Goal: Task Accomplishment & Management: Complete application form

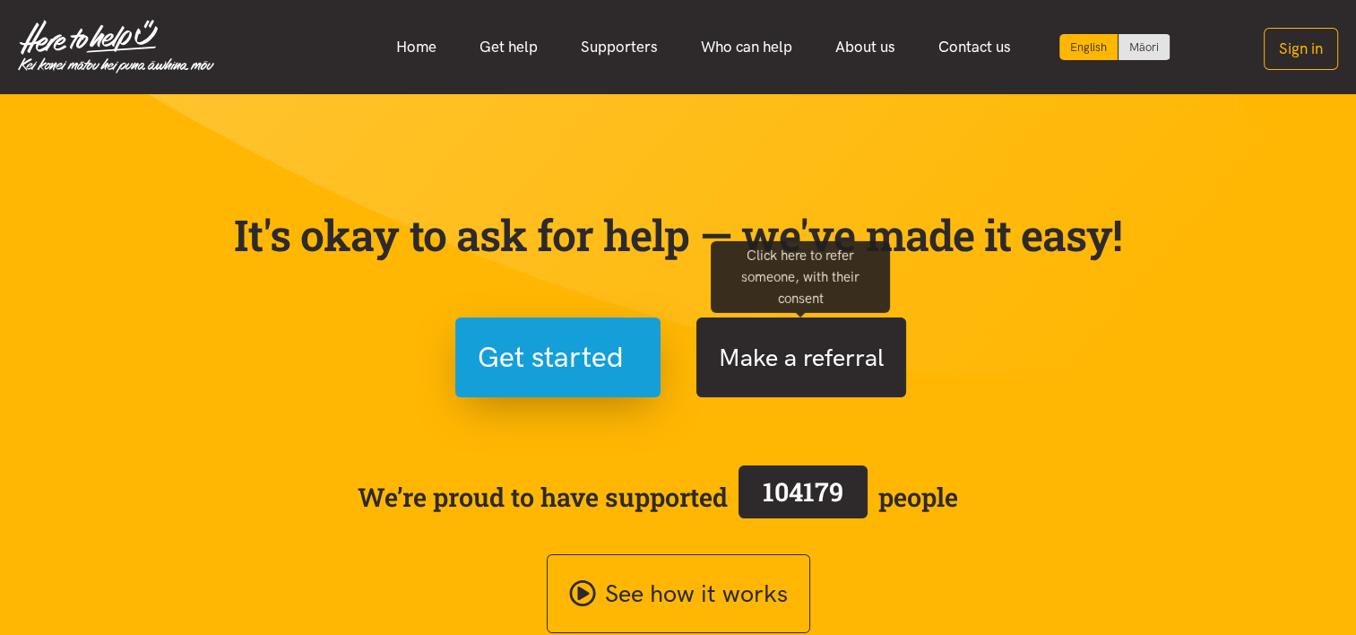
click at [793, 384] on button "Make a referral" at bounding box center [802, 357] width 210 height 80
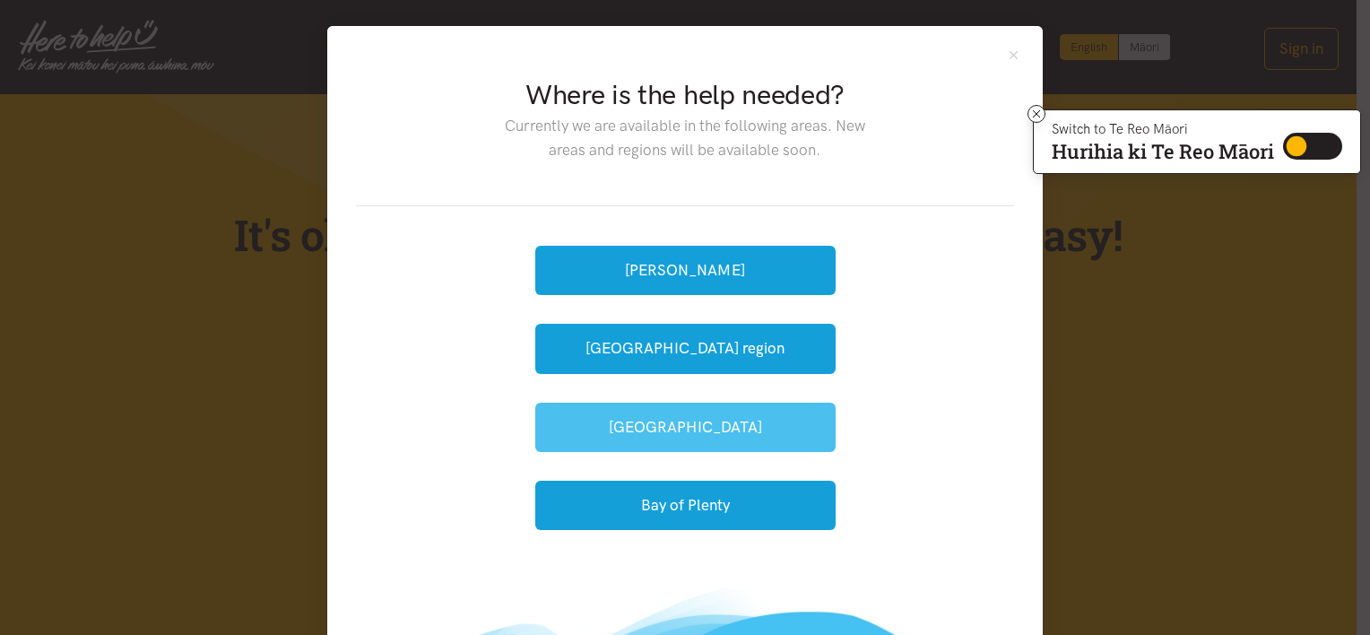
click at [696, 429] on button "[GEOGRAPHIC_DATA]" at bounding box center [685, 427] width 300 height 49
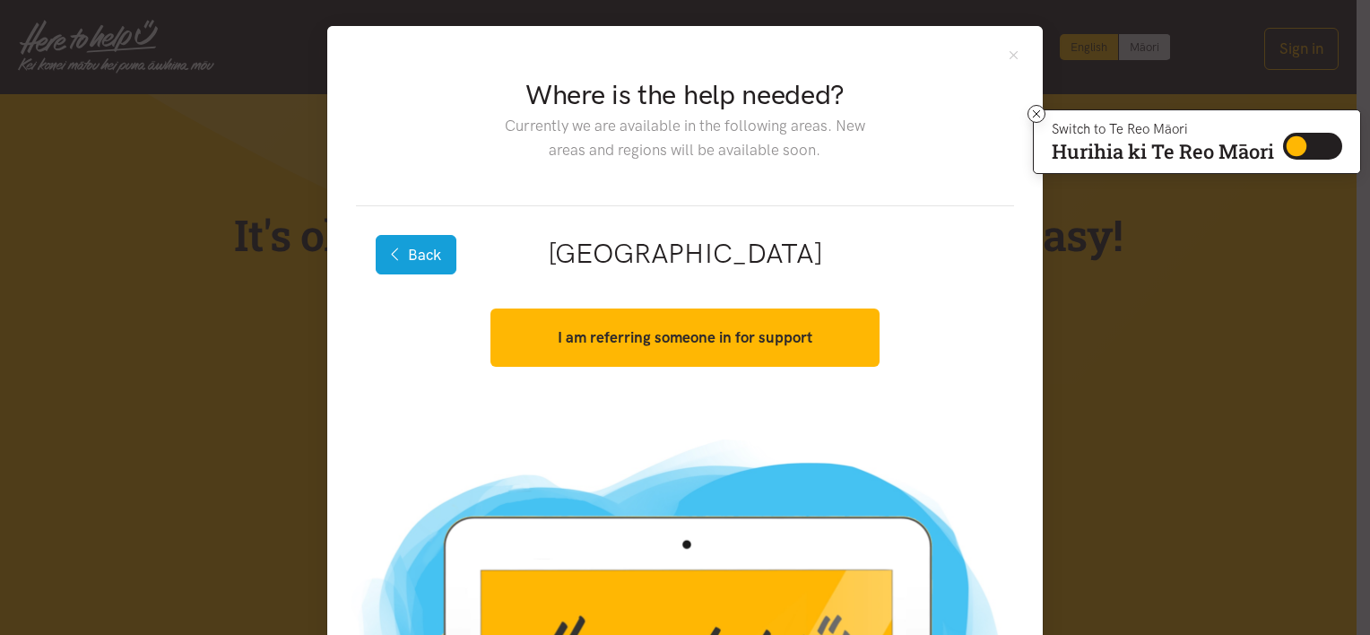
click at [401, 240] on button "Back" at bounding box center [416, 254] width 81 height 39
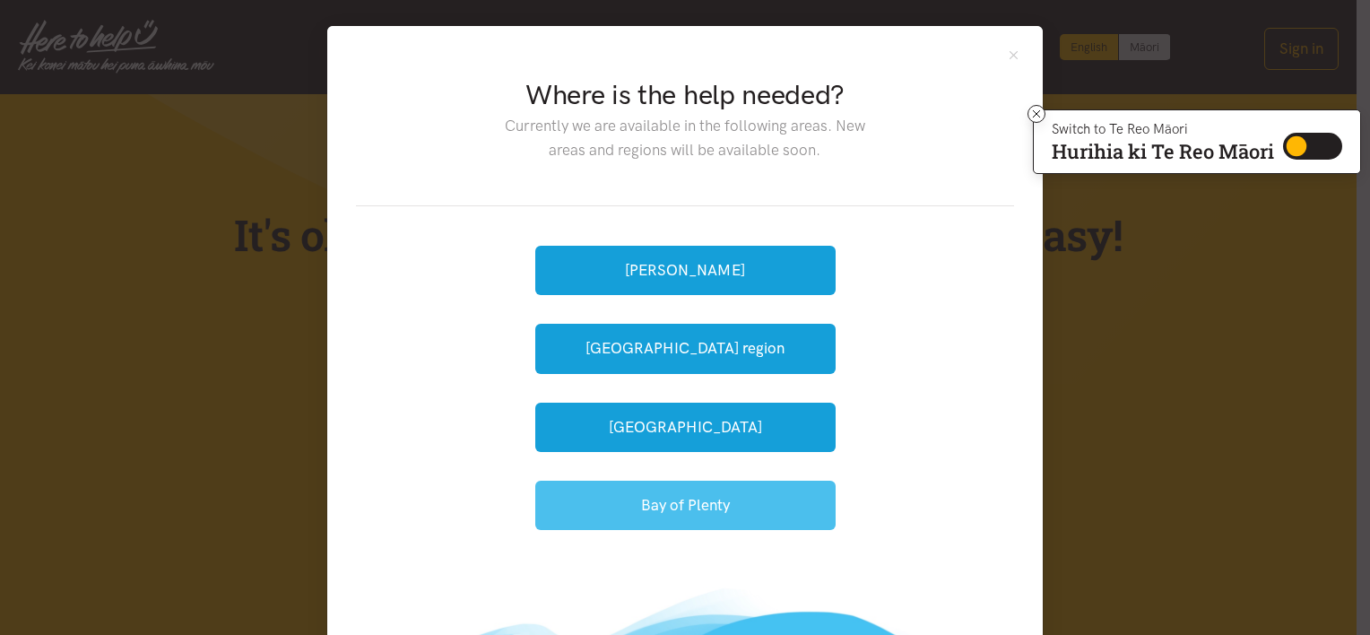
click at [632, 494] on button "Bay of Plenty" at bounding box center [685, 505] width 300 height 49
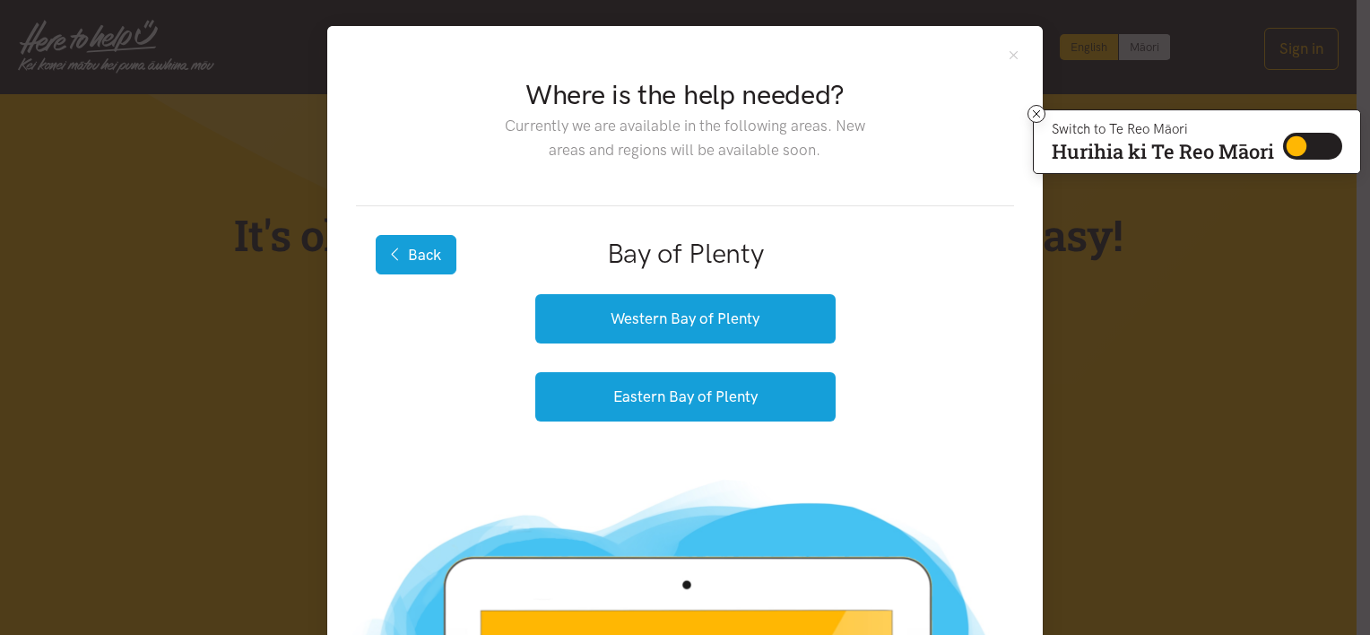
click at [418, 255] on button "Back" at bounding box center [416, 254] width 81 height 39
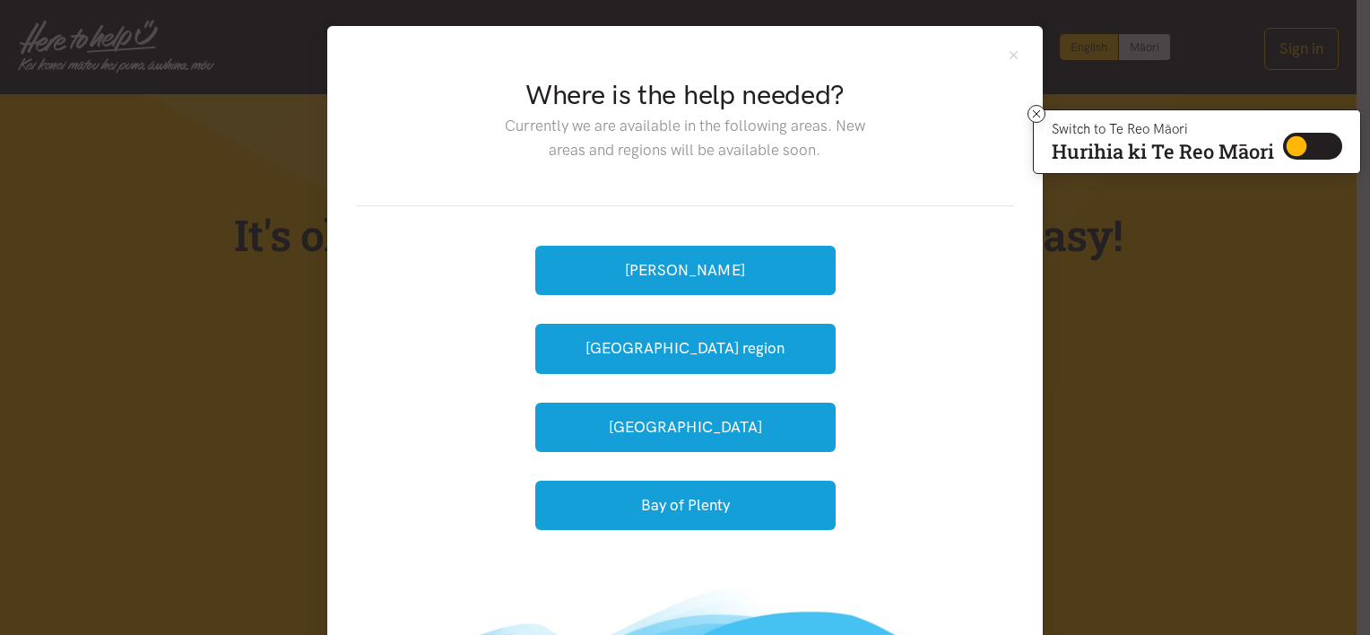
click at [363, 258] on div "Hamilton Waikato region Tauranga Bay of Plenty" at bounding box center [685, 387] width 658 height 363
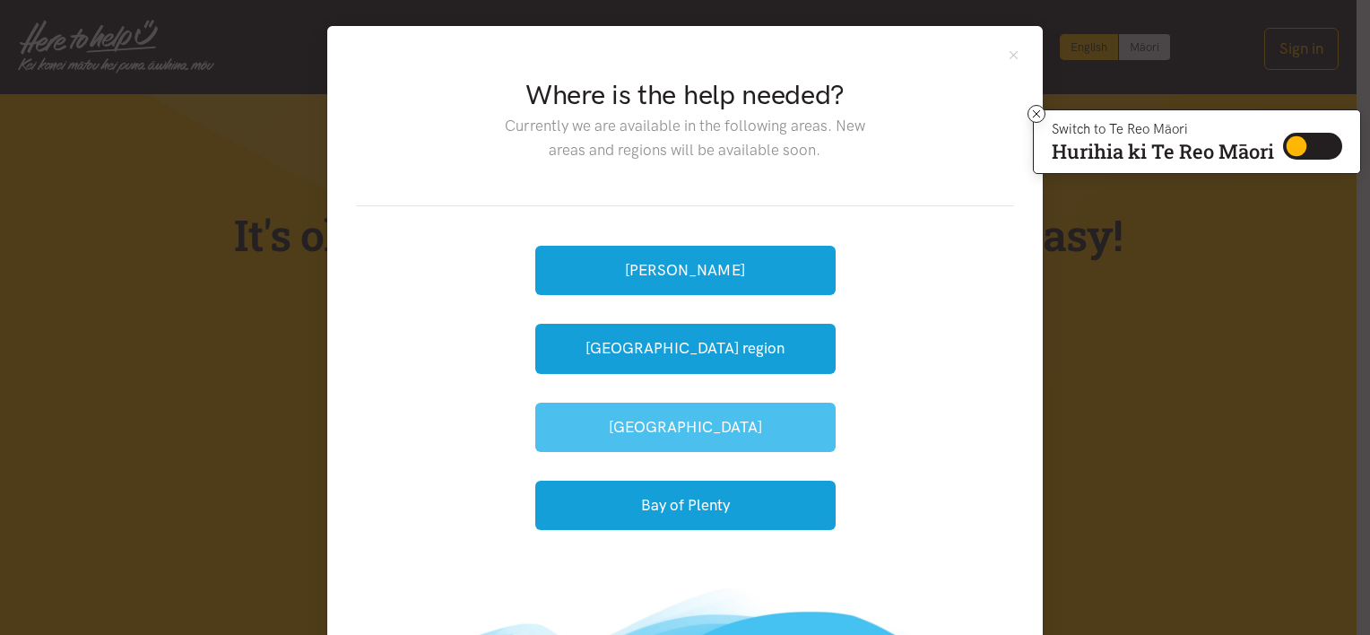
click at [667, 415] on button "[GEOGRAPHIC_DATA]" at bounding box center [685, 427] width 300 height 49
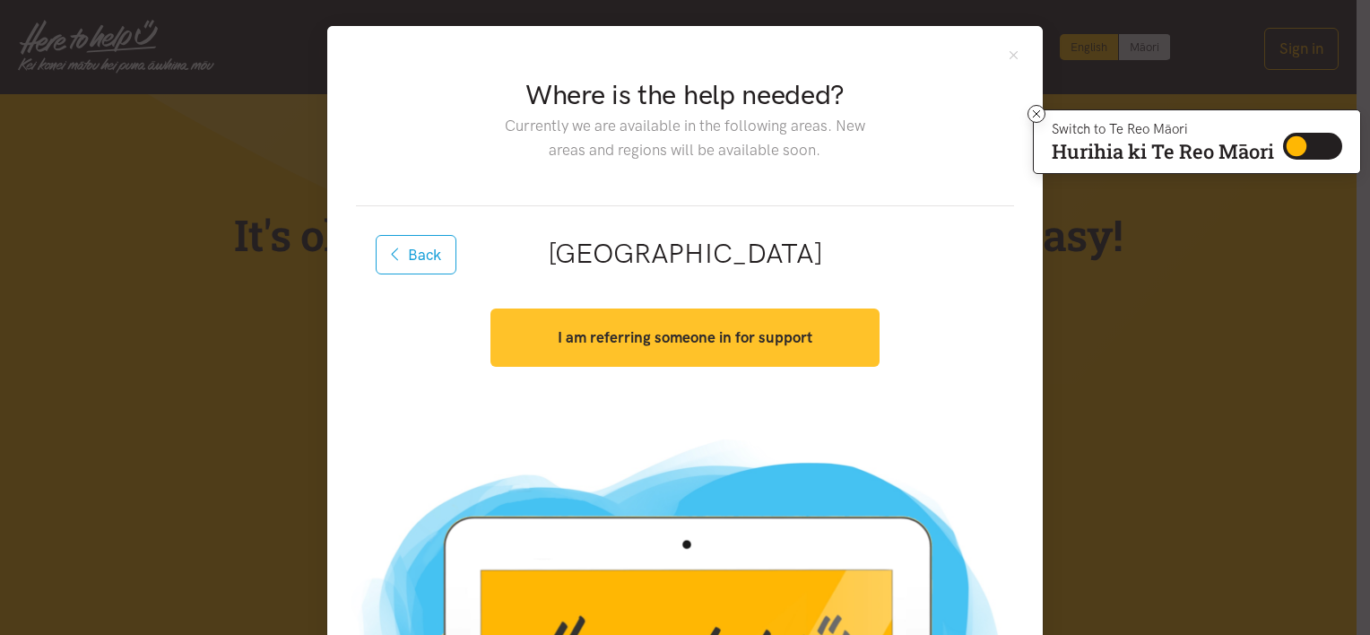
click at [703, 360] on button "I am referring someone in for support" at bounding box center [684, 337] width 388 height 58
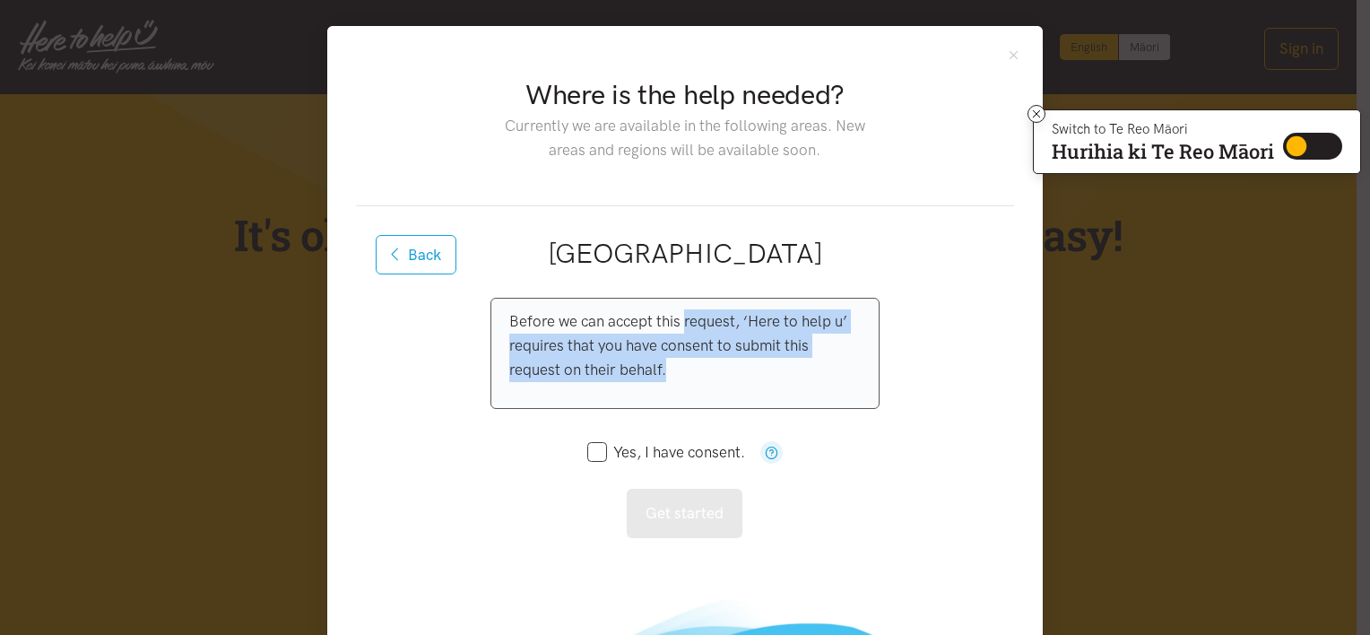
drag, startPoint x: 703, startPoint y: 360, endPoint x: 724, endPoint y: 291, distance: 72.3
click at [724, 291] on div "Back Tauranga I am referring someone in for support Before we can accept this r…" at bounding box center [685, 393] width 658 height 375
click at [696, 391] on div "Before we can accept this request, ‘Here to help u’ requires that you have cons…" at bounding box center [684, 353] width 388 height 111
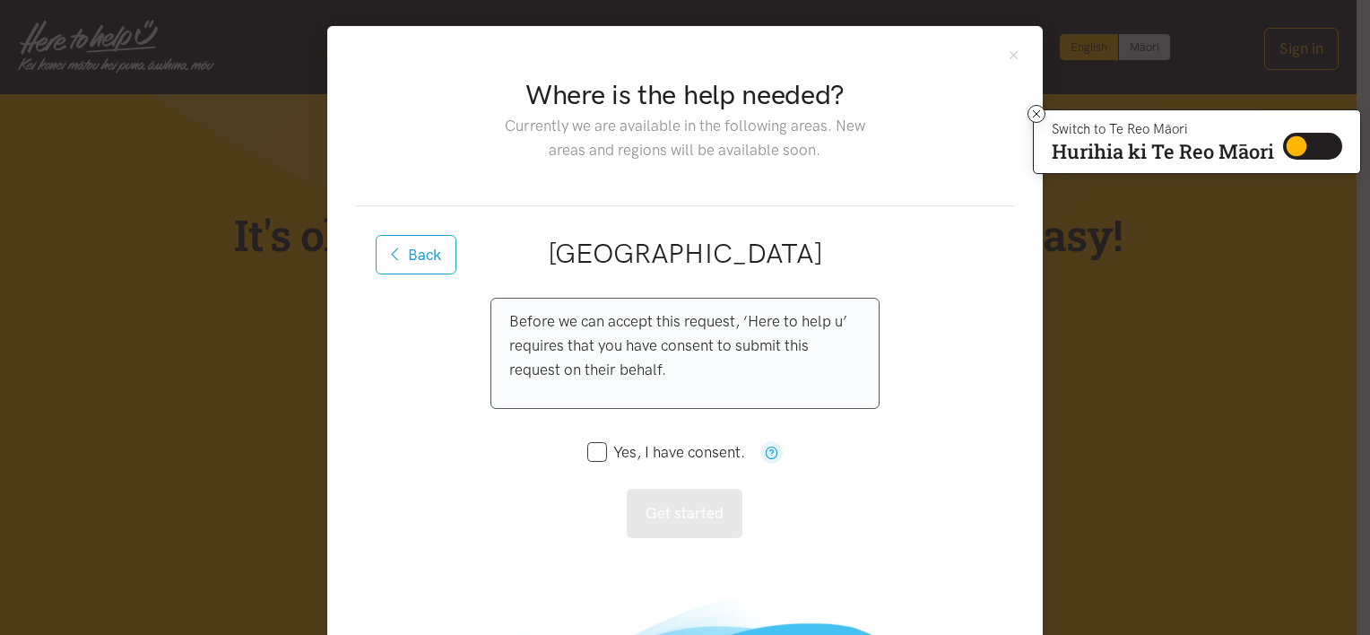
click at [591, 452] on input "Yes, I have consent." at bounding box center [666, 452] width 158 height 15
checkbox input "true"
click at [679, 522] on button "Get started" at bounding box center [685, 513] width 116 height 49
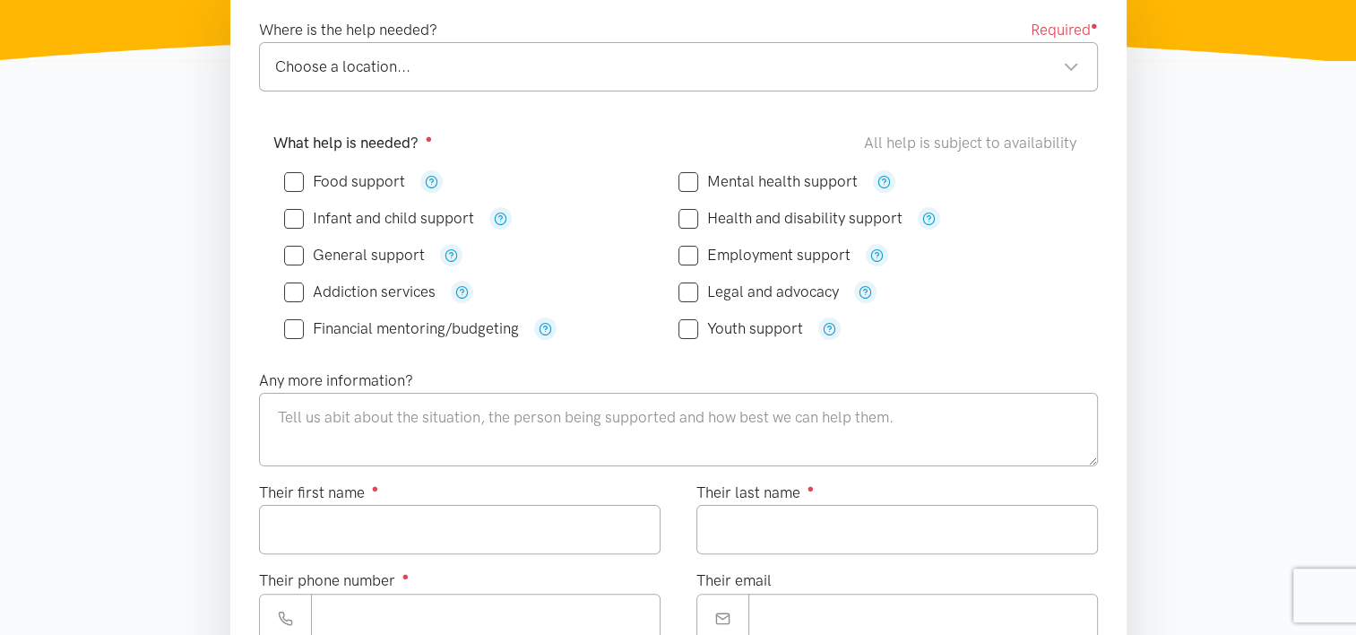
scroll to position [321, 0]
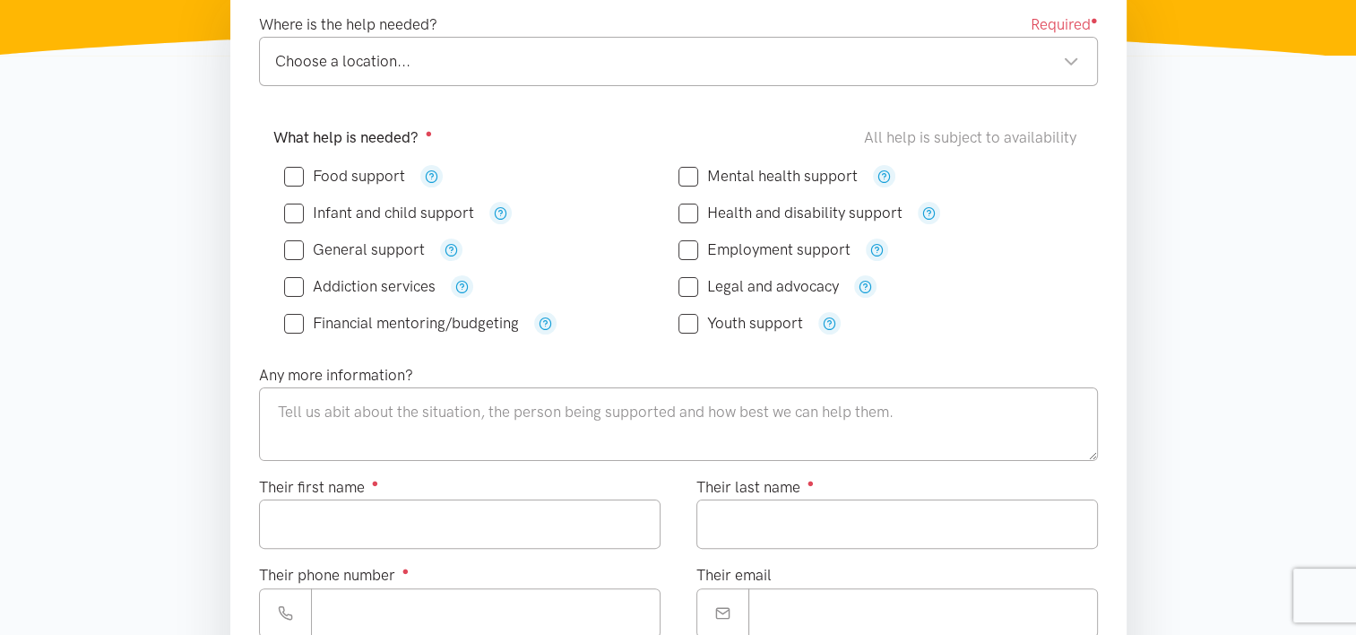
click at [522, 61] on div "Choose a location..." at bounding box center [677, 61] width 804 height 24
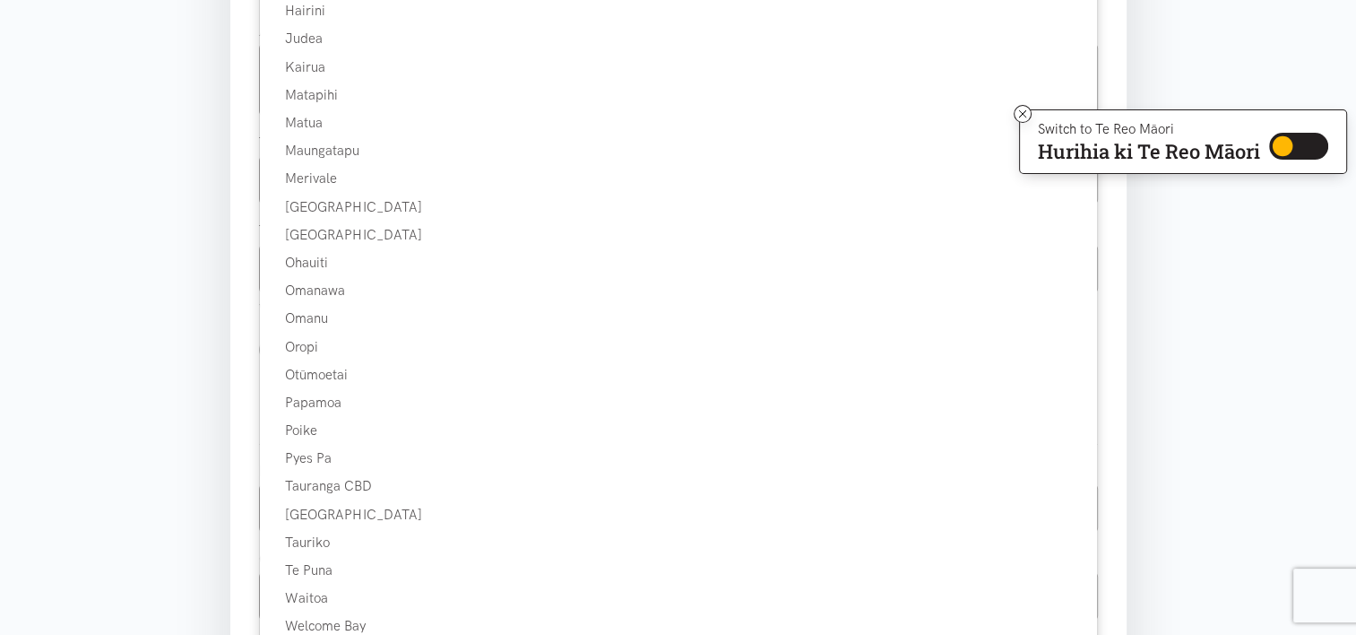
scroll to position [680, 0]
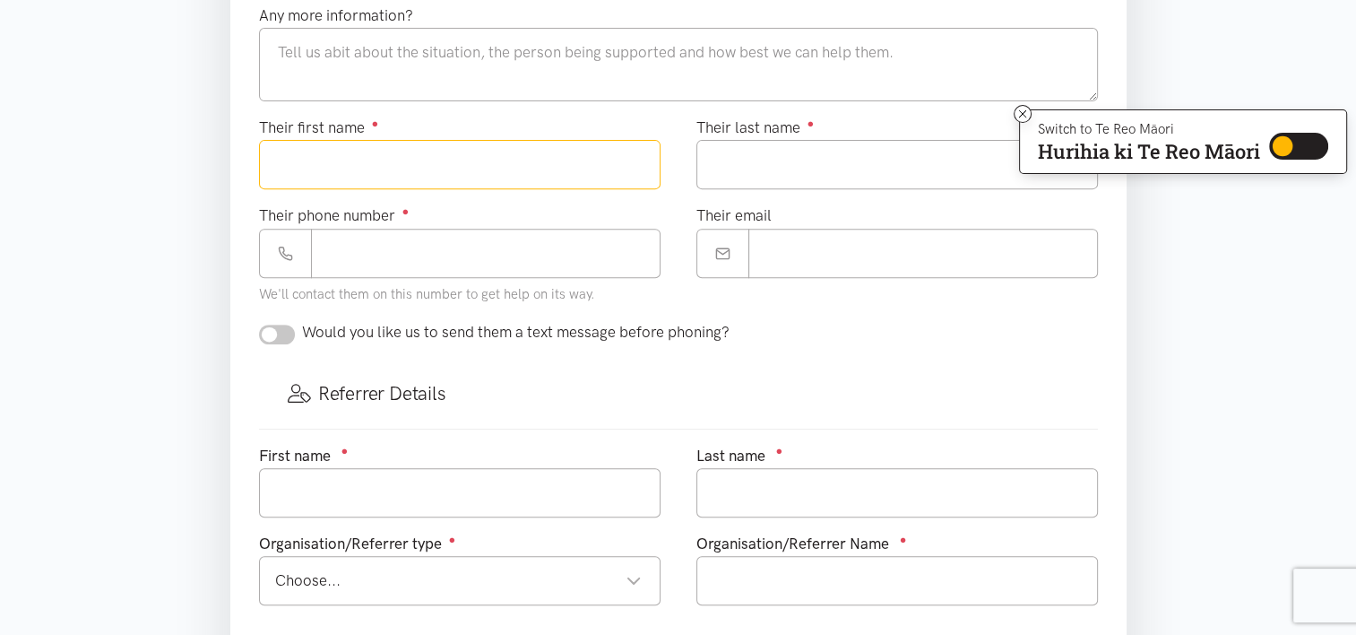
click at [445, 161] on input "Their first name ●" at bounding box center [460, 164] width 402 height 49
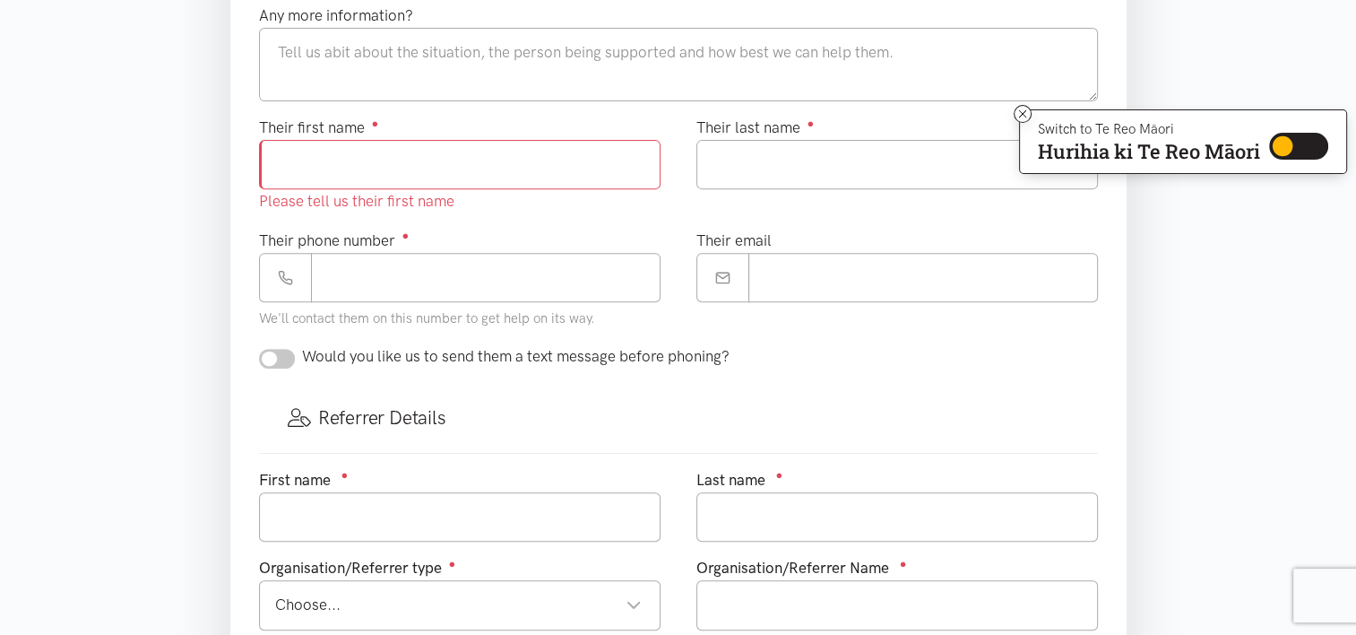
paste input "**********"
drag, startPoint x: 538, startPoint y: 161, endPoint x: 398, endPoint y: 160, distance: 139.9
click at [398, 160] on input "**********" at bounding box center [460, 164] width 402 height 49
type input "**********"
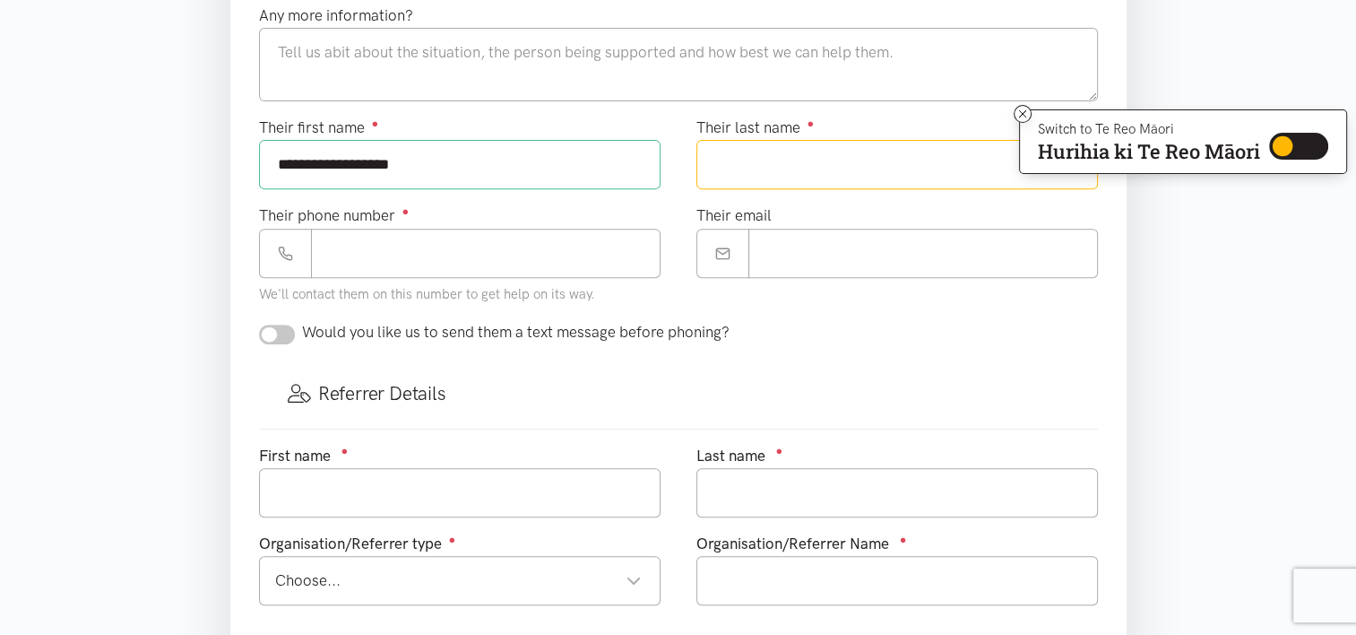
click at [751, 140] on input "Their last name ●" at bounding box center [898, 164] width 402 height 49
paste input "**********"
type input "**********"
click at [441, 163] on input "**********" at bounding box center [460, 164] width 402 height 49
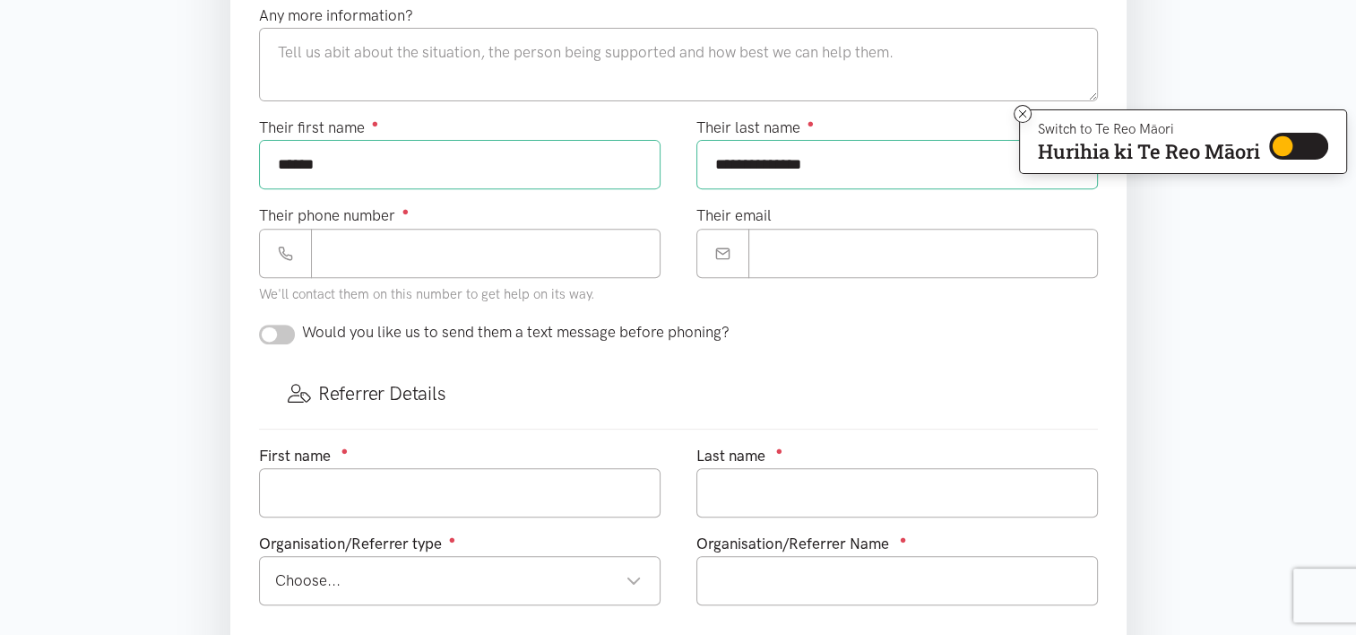
type input "*****"
click at [387, 237] on input "Their phone number ●" at bounding box center [486, 253] width 350 height 49
paste input "**********"
type input "**********"
click at [806, 256] on input "Their email" at bounding box center [924, 253] width 350 height 49
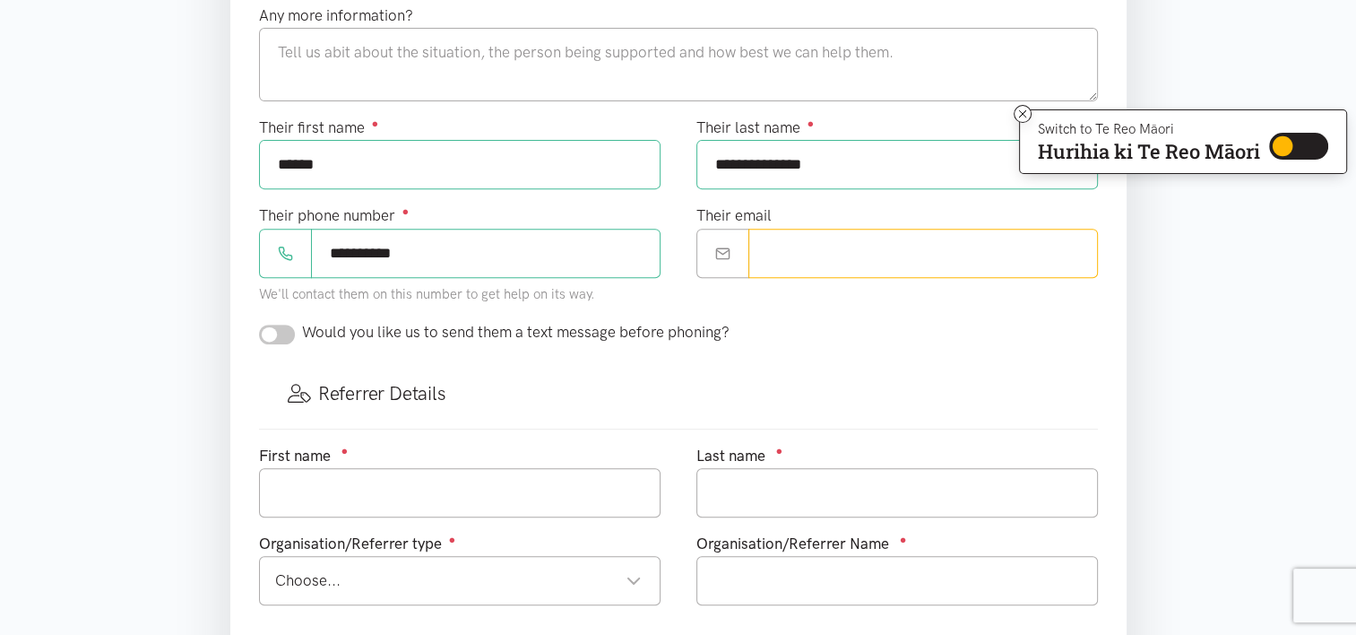
paste input "**********"
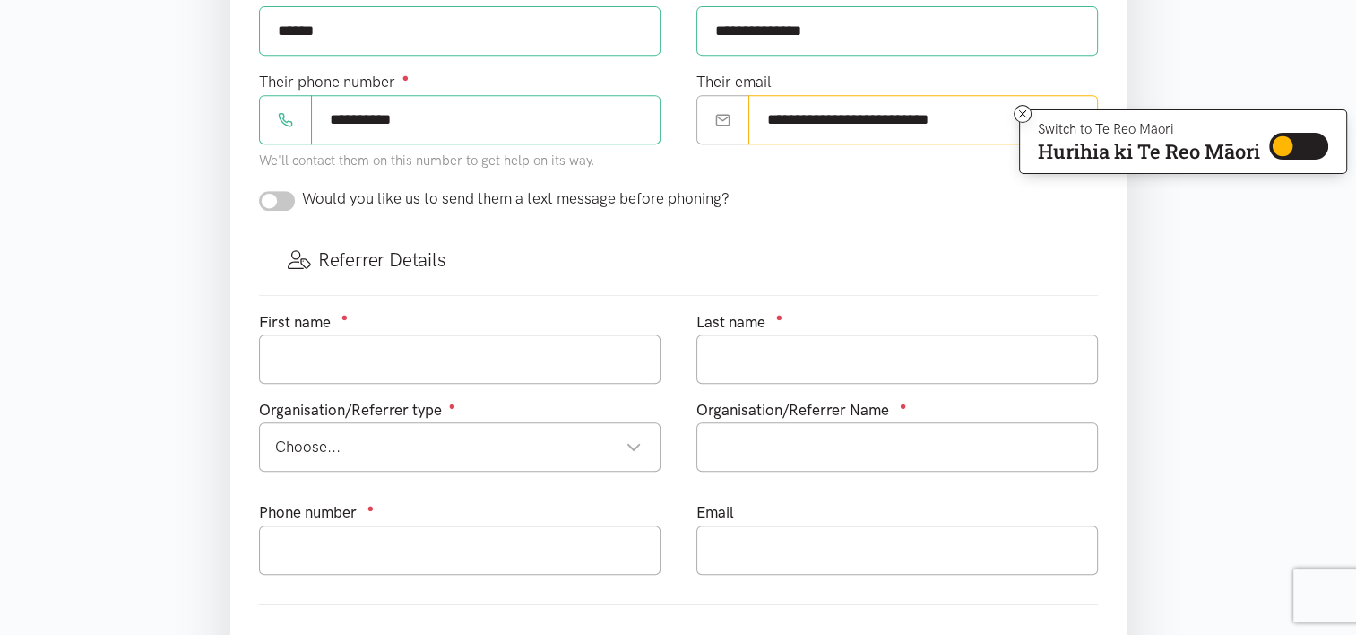
scroll to position [824, 0]
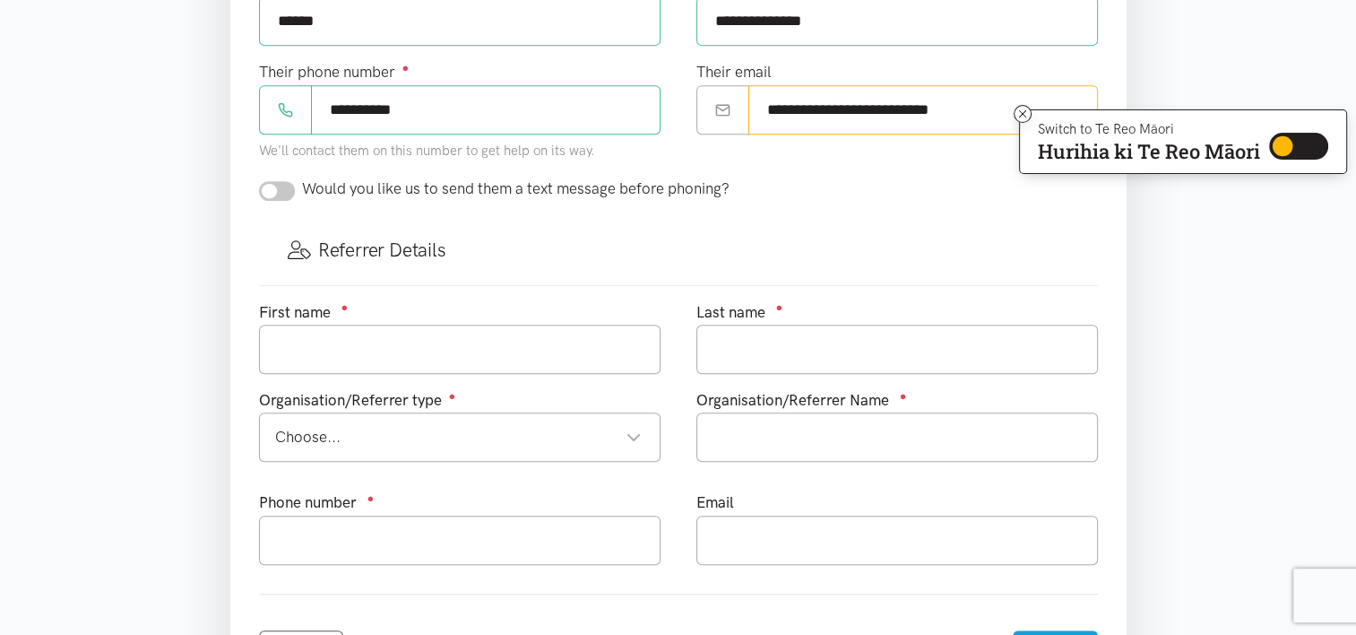
type input "**********"
click at [282, 190] on input "checkbox" at bounding box center [277, 191] width 36 height 20
checkbox input "true"
click at [349, 341] on input "text" at bounding box center [460, 349] width 402 height 49
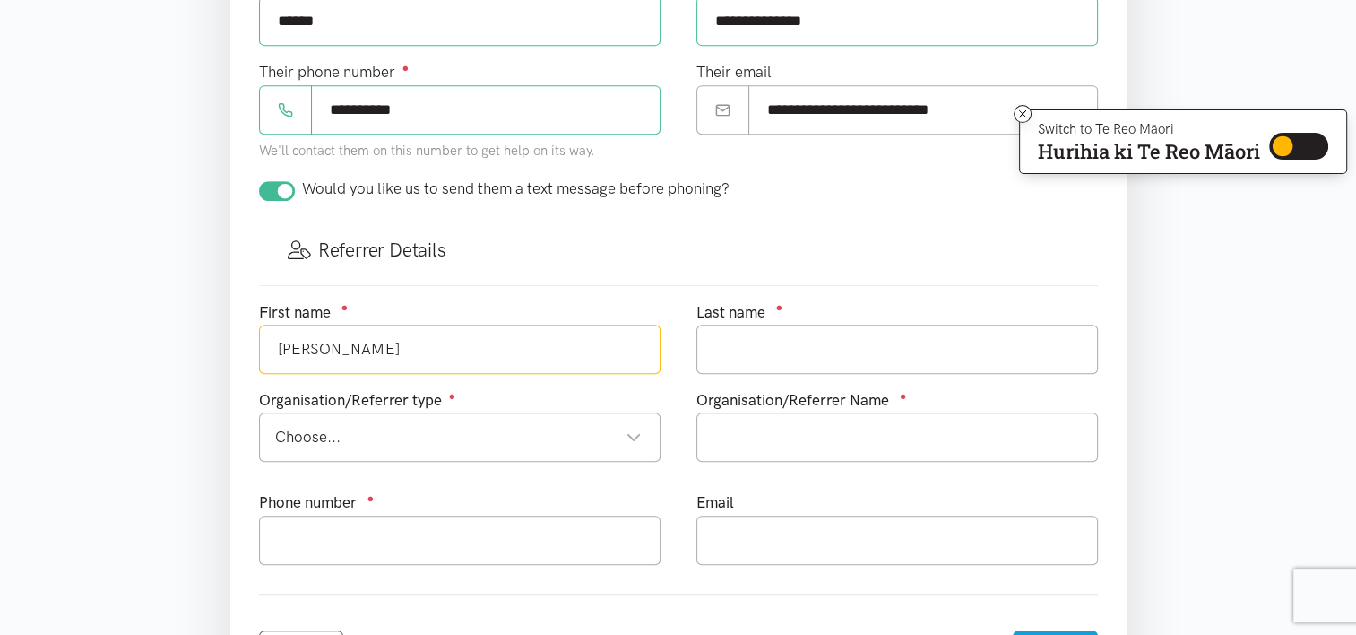
type input "[PERSON_NAME]"
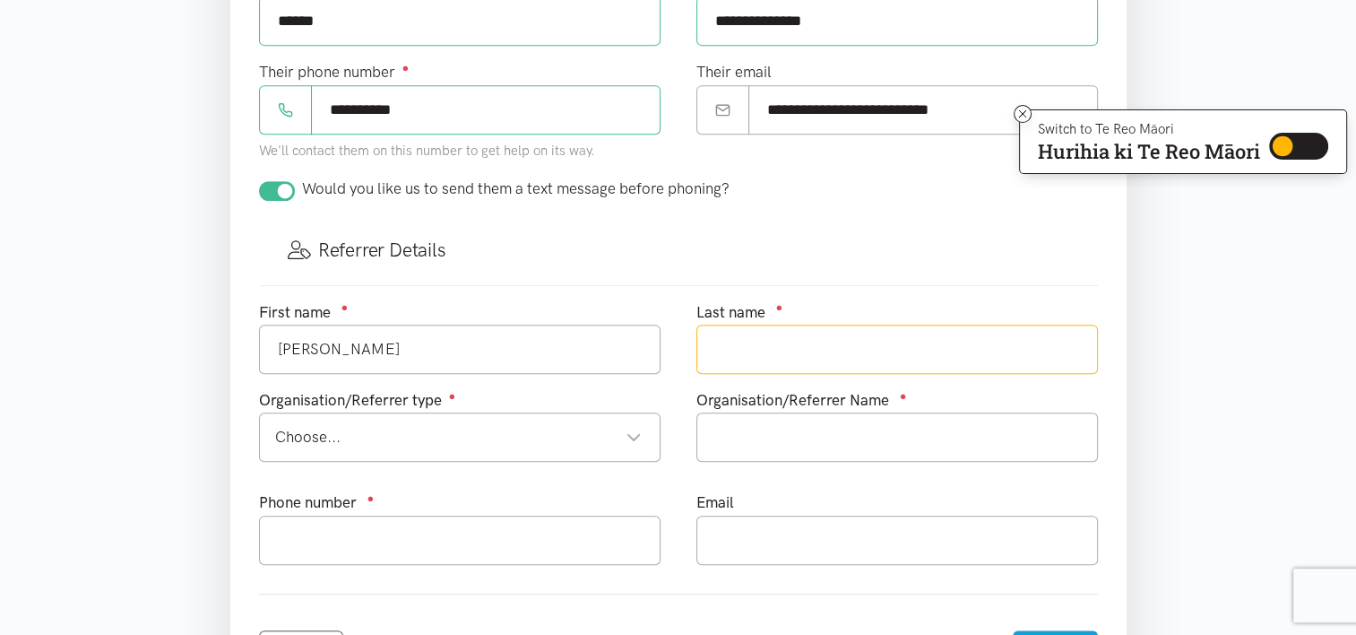
click at [770, 337] on input "text" at bounding box center [898, 349] width 402 height 49
click at [531, 448] on div "Choose... Choose..." at bounding box center [460, 436] width 402 height 49
type input "Haami"
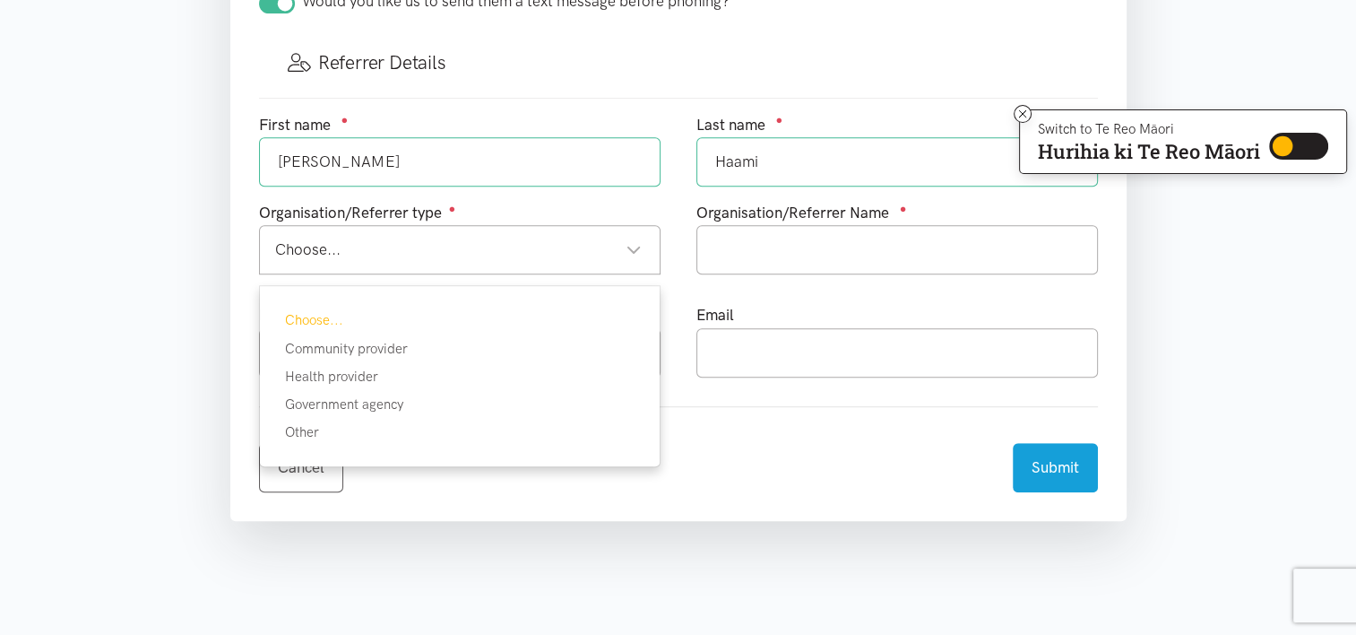
scroll to position [1032, 0]
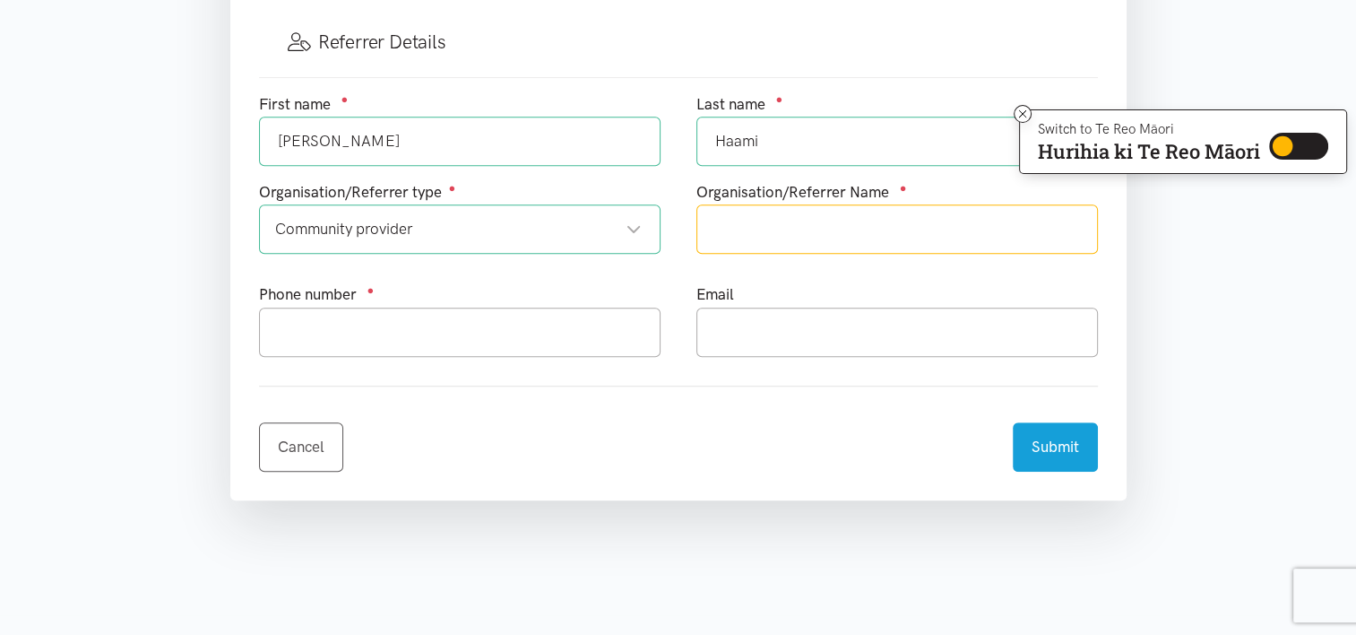
click at [804, 216] on input "text" at bounding box center [898, 228] width 402 height 49
type input "Youth Service at EmployNZ"
click at [513, 314] on input "text" at bounding box center [460, 332] width 402 height 49
type input "j"
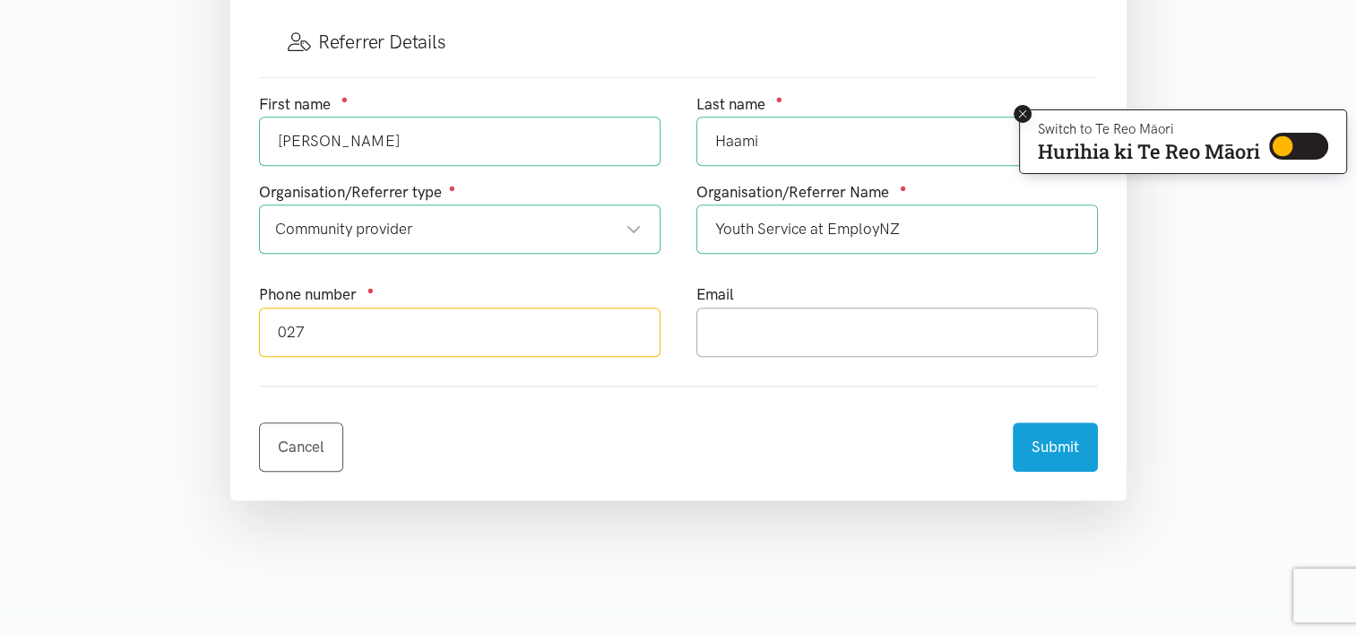
type input "027"
click at [1018, 118] on icon at bounding box center [1023, 114] width 13 height 13
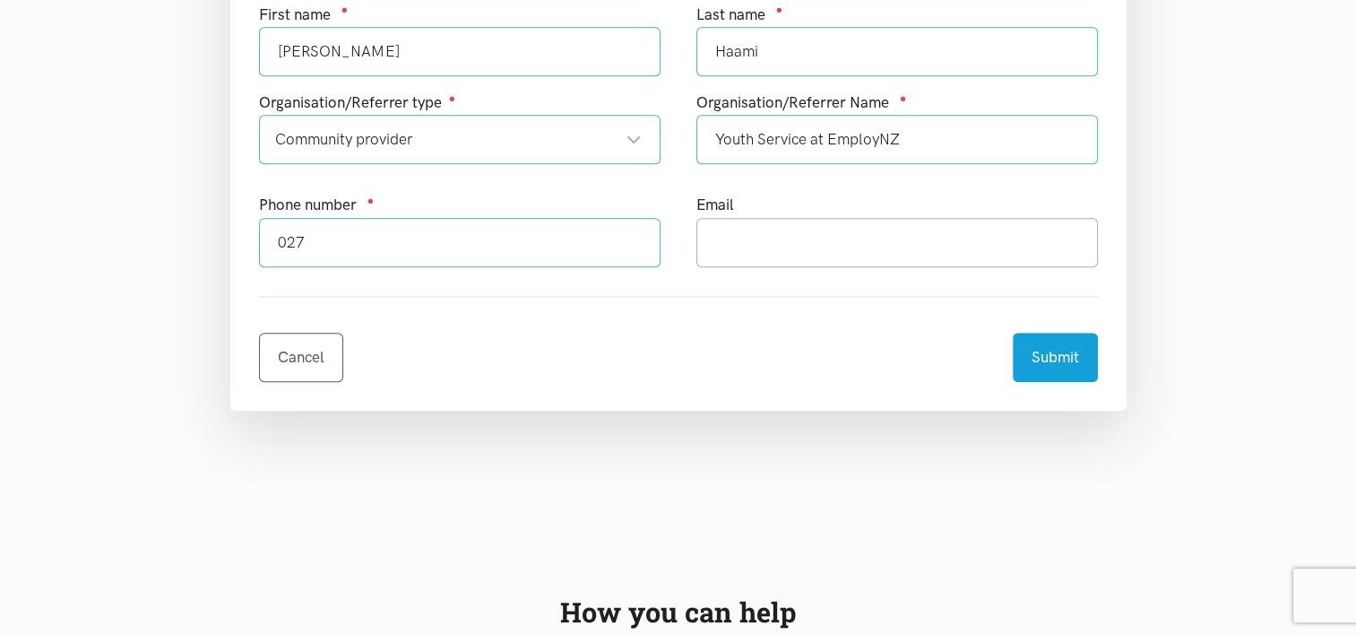
scroll to position [1074, 0]
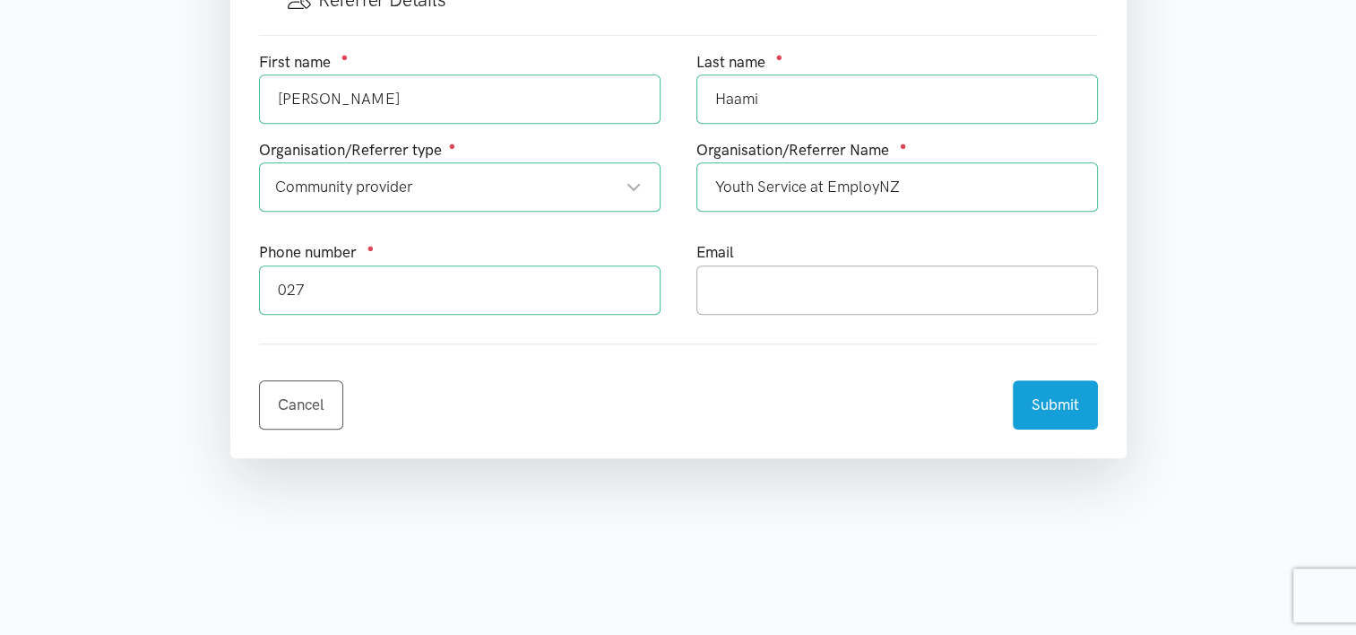
click at [325, 280] on input "027" at bounding box center [460, 289] width 402 height 49
type input "0272634579"
click at [767, 294] on input "text" at bounding box center [898, 289] width 402 height 49
type input "[EMAIL_ADDRESS][DOMAIN_NAME]"
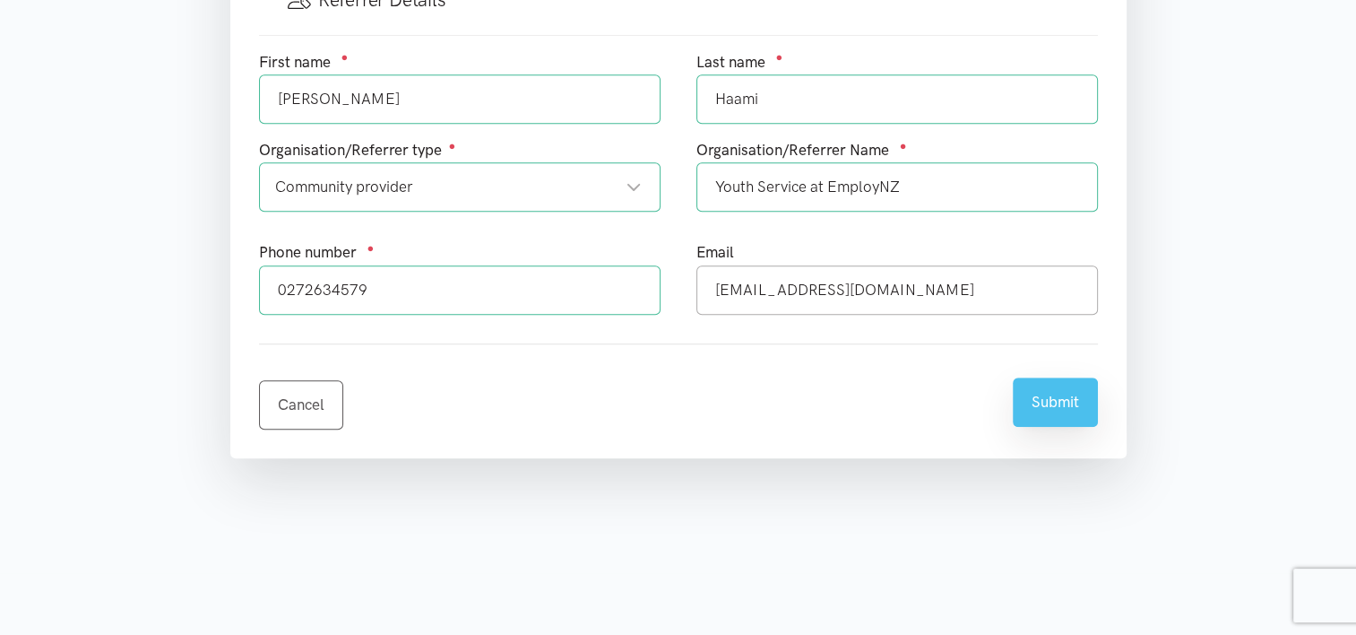
click at [1034, 377] on button "Submit" at bounding box center [1055, 401] width 85 height 49
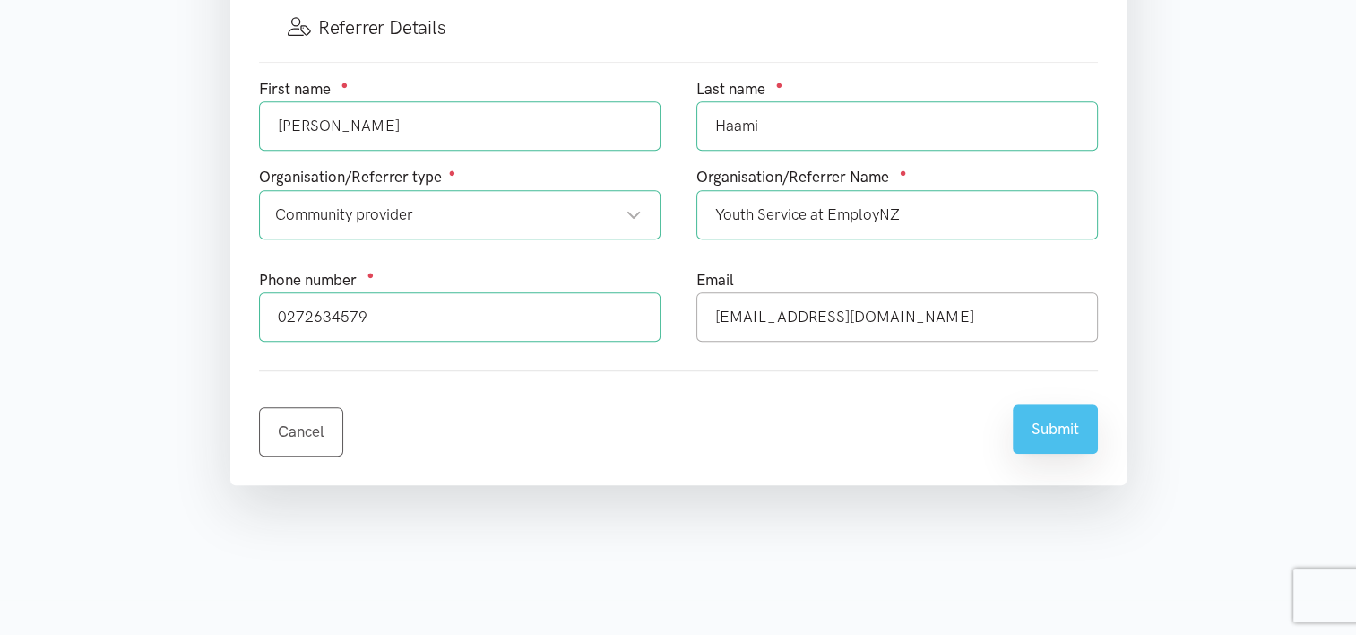
click at [1044, 420] on button "Submit" at bounding box center [1055, 428] width 85 height 49
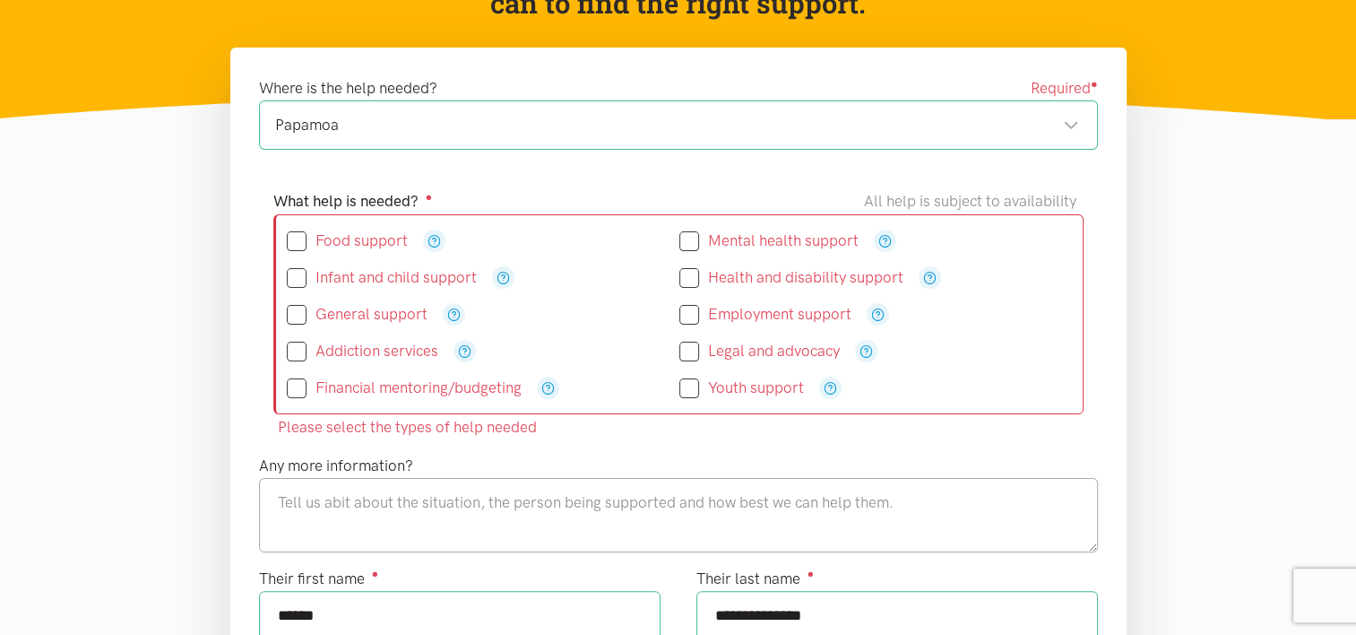
scroll to position [254, 0]
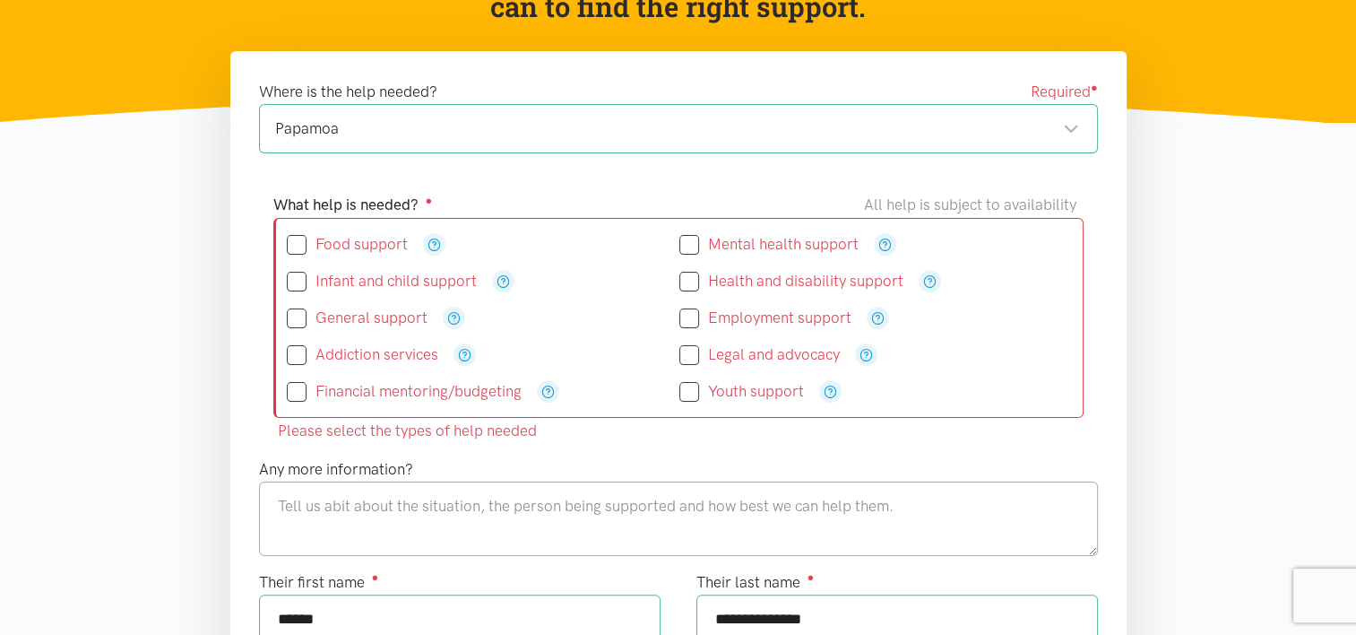
click at [293, 238] on input "Food support" at bounding box center [347, 244] width 121 height 15
checkbox input "true"
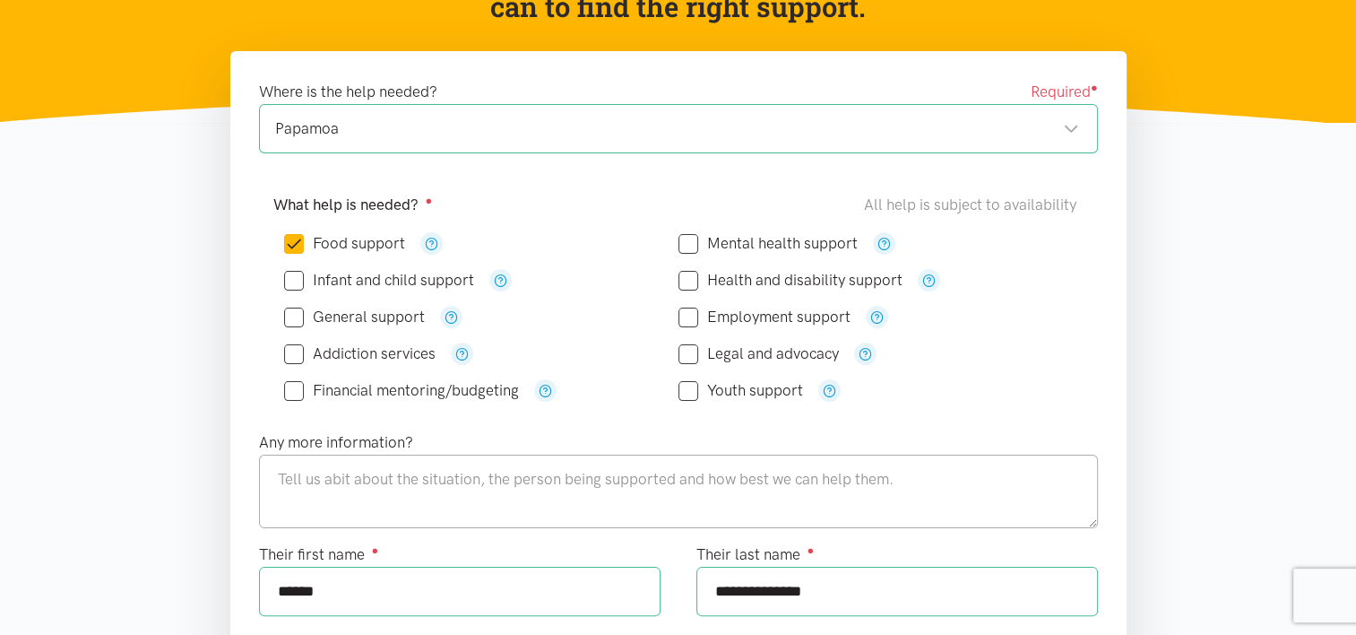
click at [299, 276] on input "Infant and child support" at bounding box center [379, 280] width 190 height 15
checkbox input "true"
click at [298, 391] on input "Financial mentoring/budgeting" at bounding box center [401, 390] width 235 height 15
checkbox input "true"
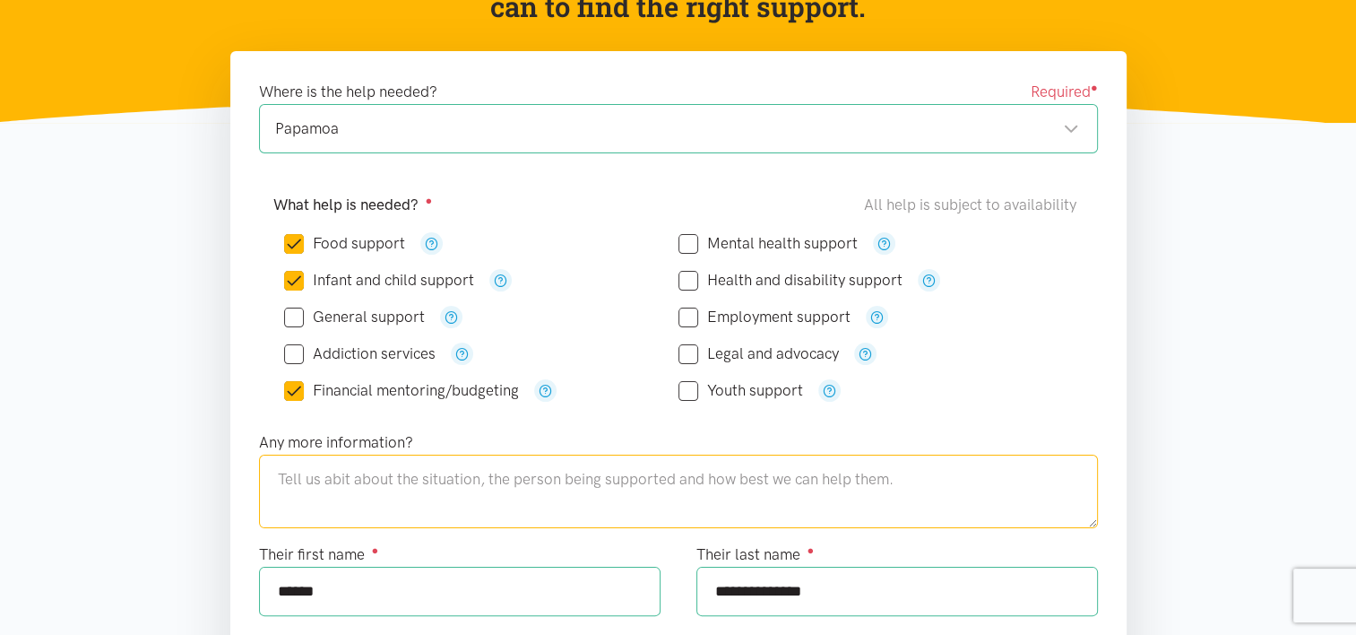
click at [305, 513] on textarea at bounding box center [678, 492] width 839 height 74
type textarea "P"
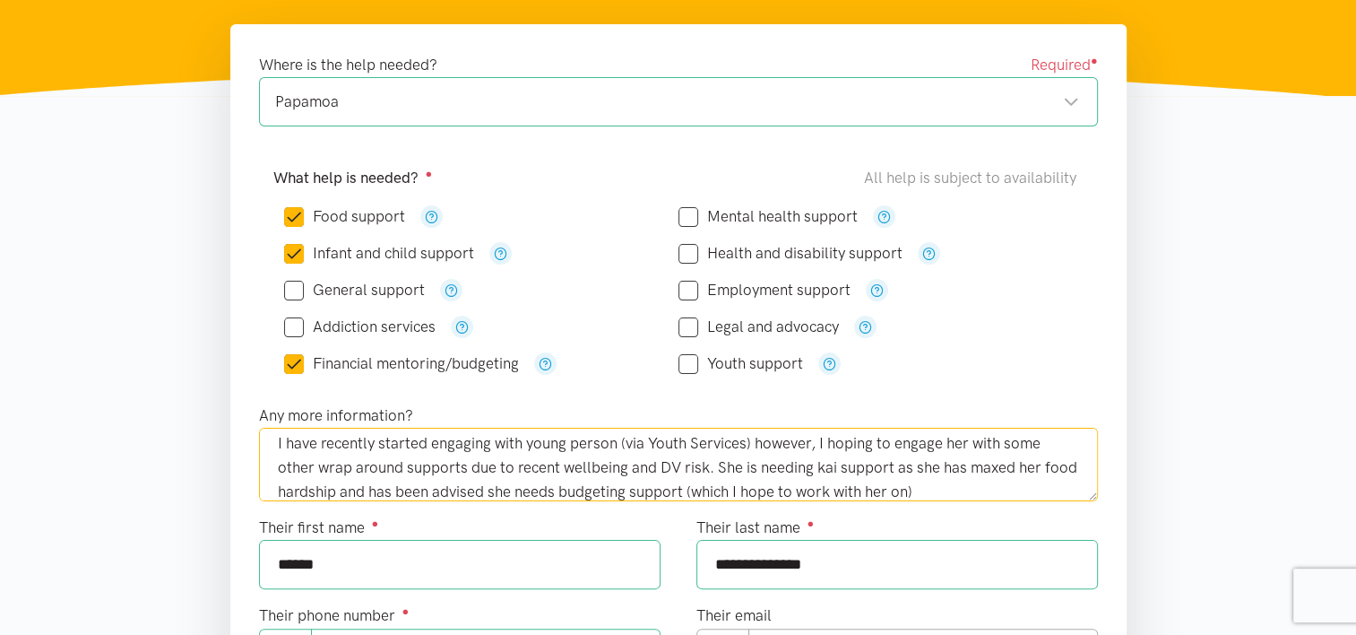
scroll to position [282, 0]
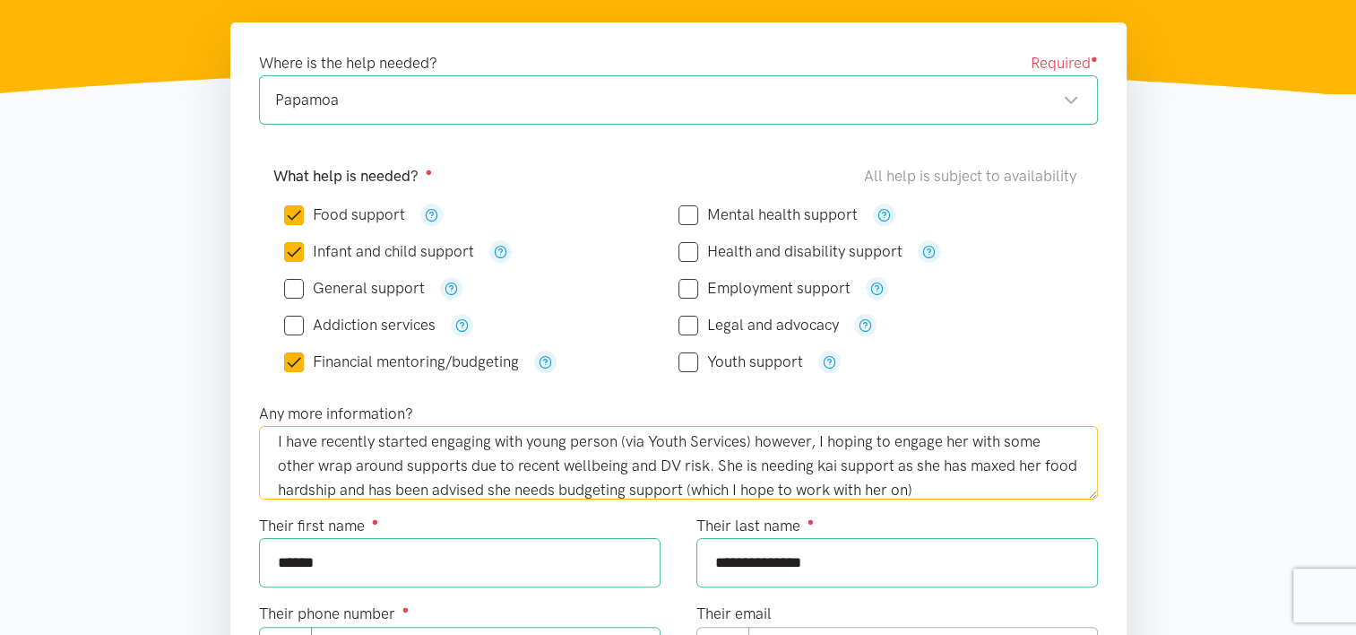
type textarea "I have recently started engaging with young person (via Youth Services) however…"
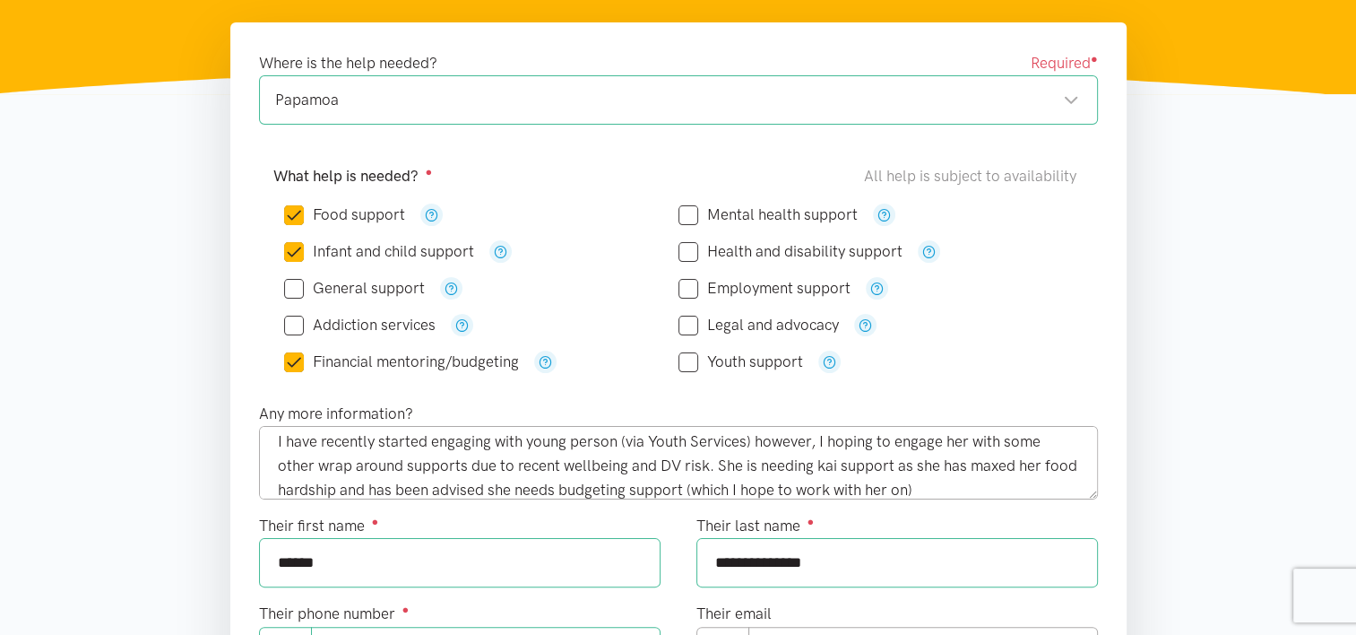
click at [287, 281] on input "General support" at bounding box center [354, 288] width 141 height 15
checkbox input "true"
click at [446, 284] on icon "button" at bounding box center [451, 288] width 13 height 13
click at [570, 309] on div "Addiction services" at bounding box center [481, 325] width 394 height 37
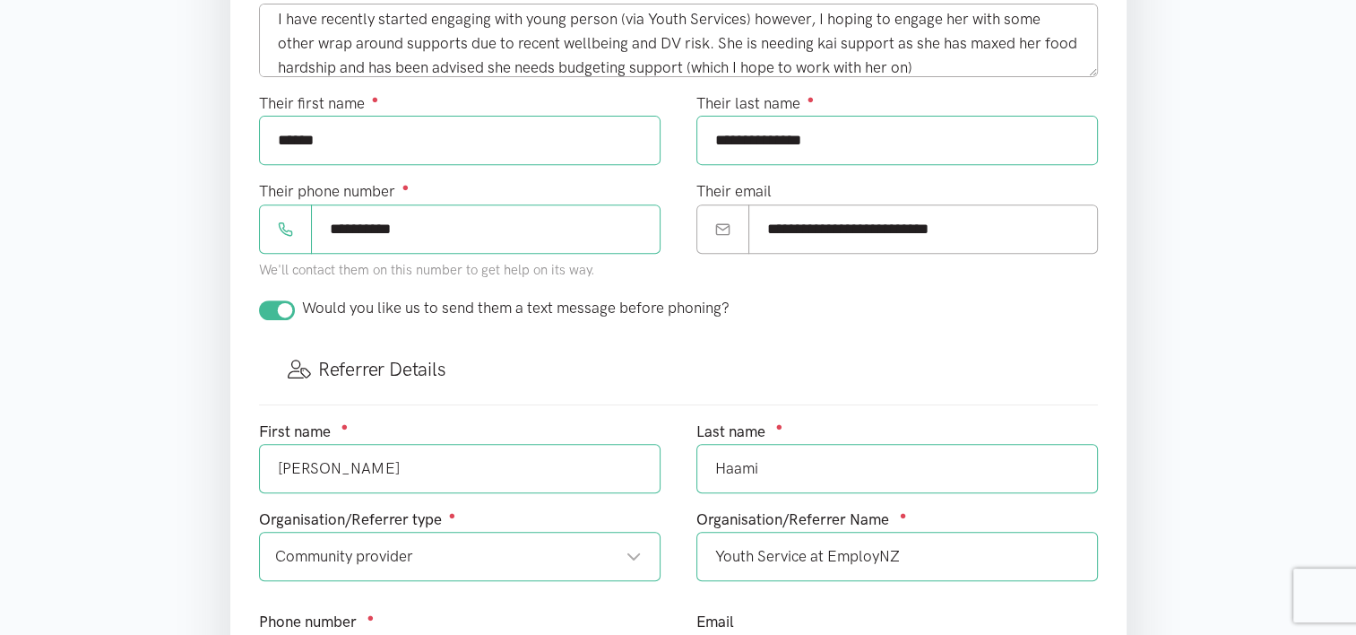
scroll to position [701, 0]
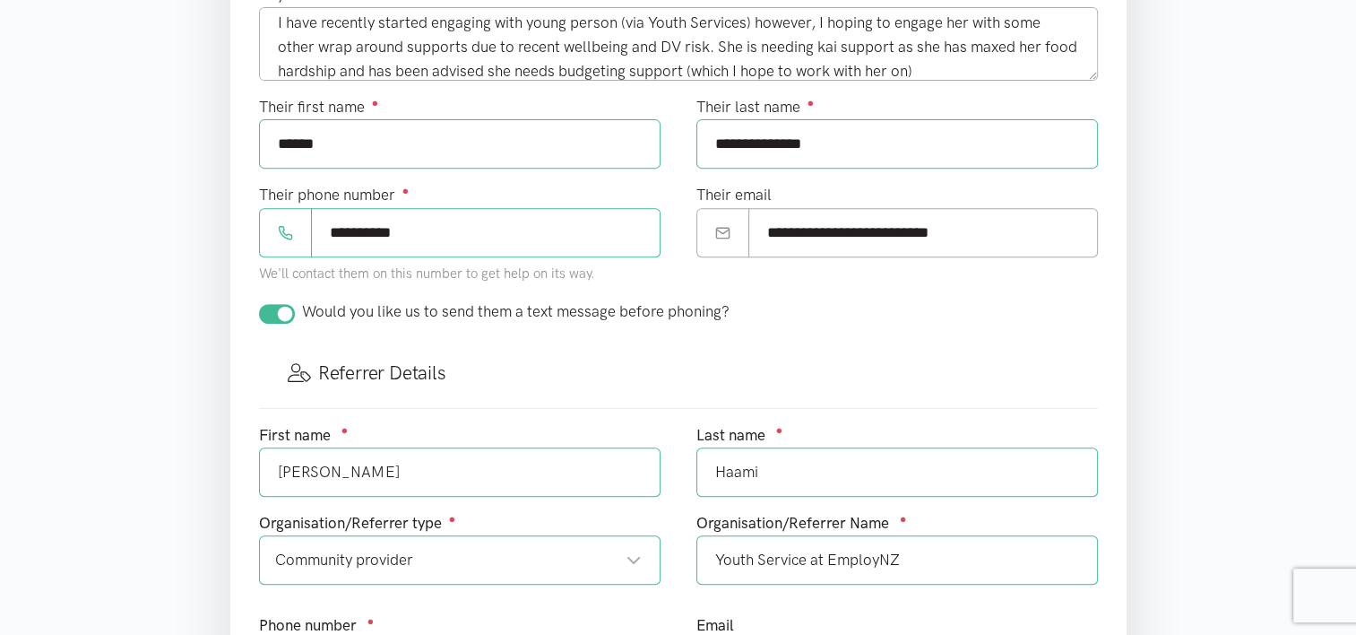
click at [608, 287] on div "**********" at bounding box center [460, 241] width 438 height 117
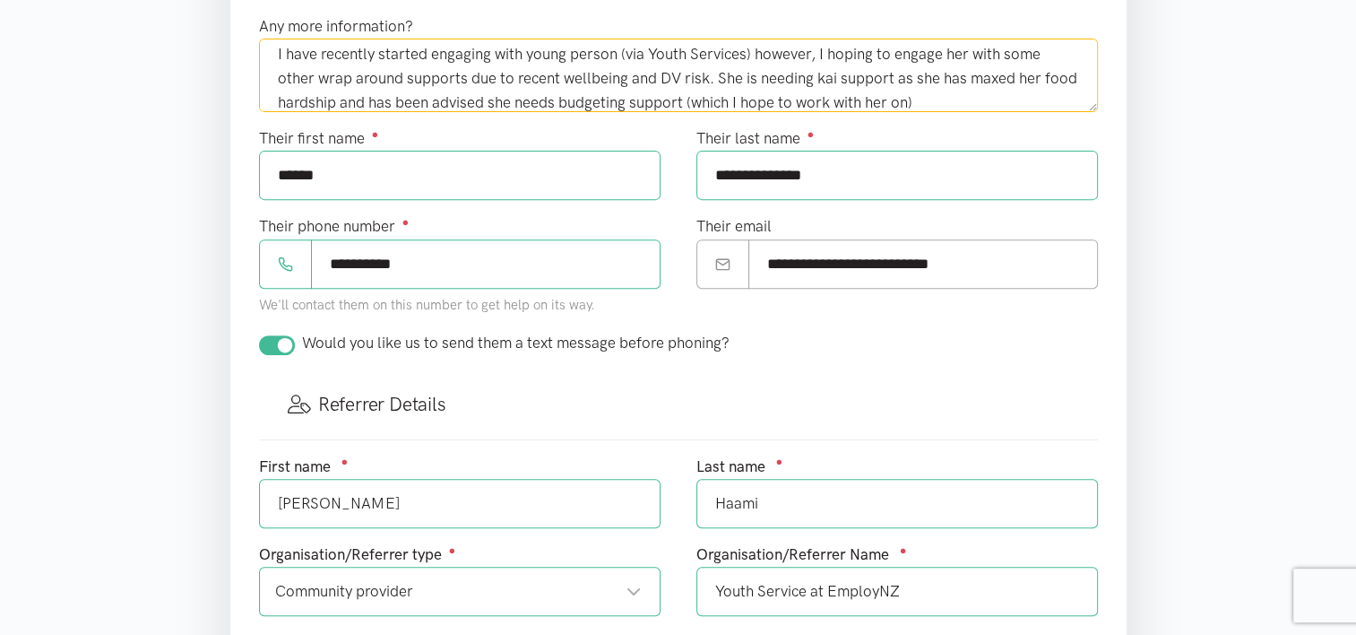
click at [619, 48] on textarea "I have recently started engaging with young person (via Youth Services) however…" at bounding box center [678, 76] width 839 height 74
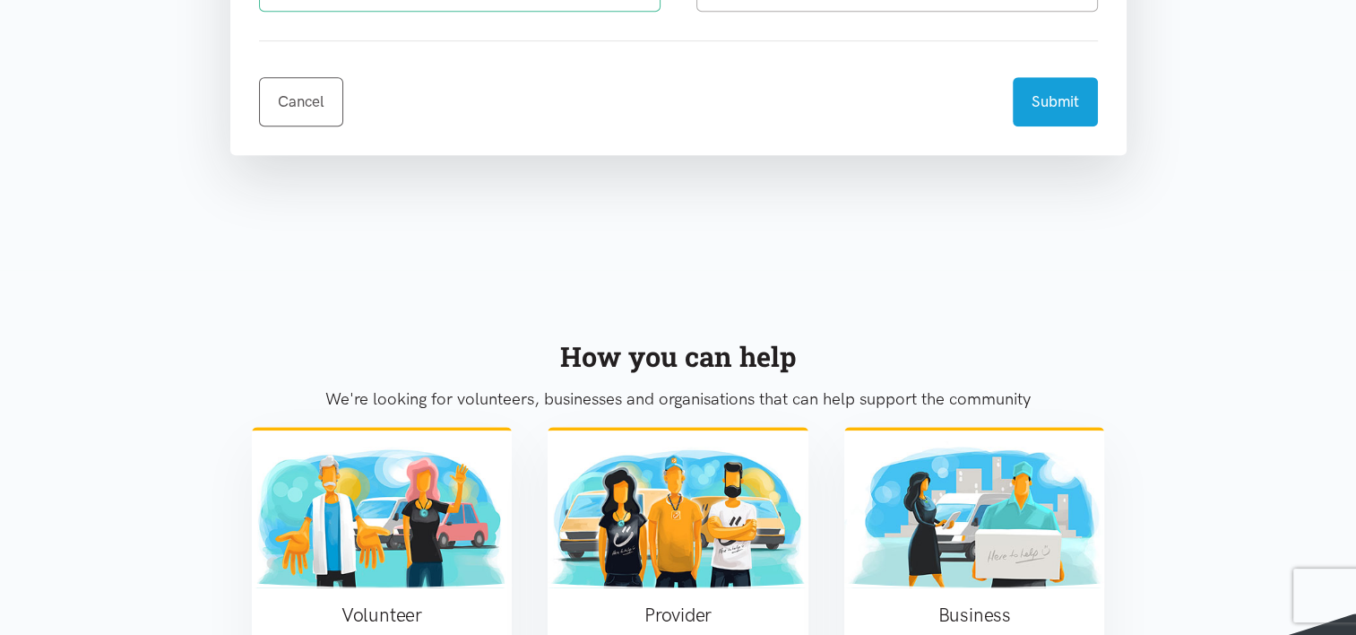
scroll to position [1376, 0]
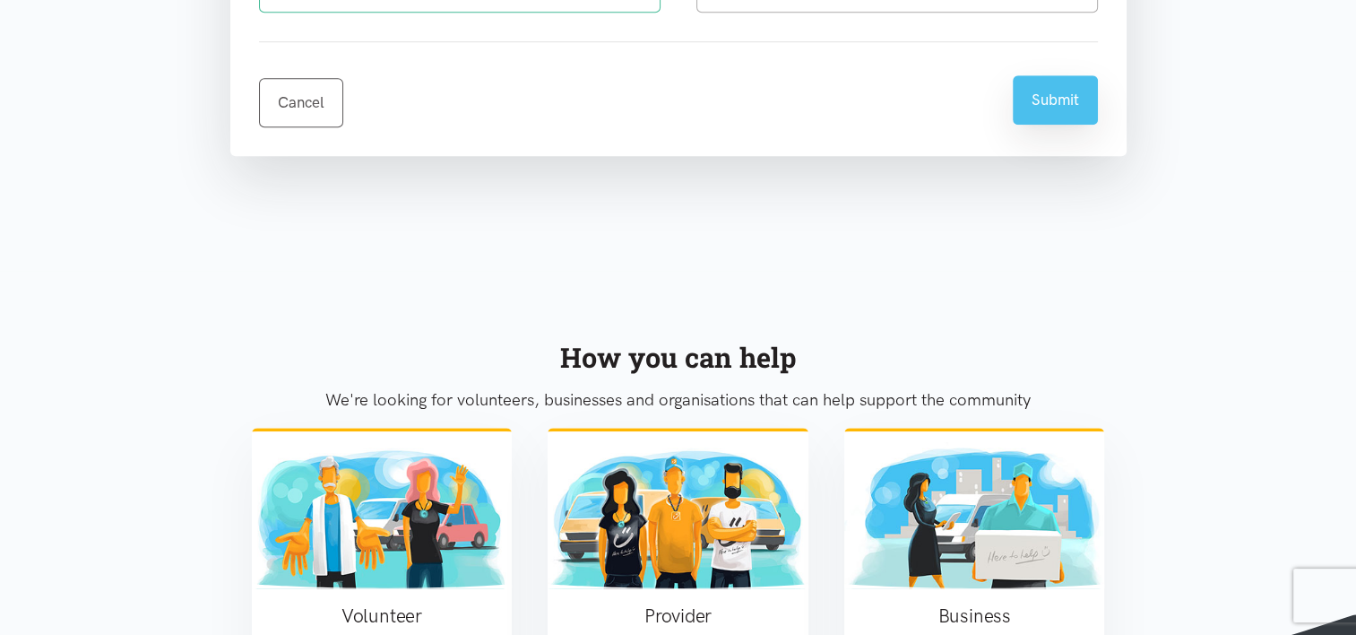
type textarea "I have recently started engaging with young person and her pepi as she has tran…"
click at [1050, 92] on button "Submit" at bounding box center [1055, 99] width 85 height 49
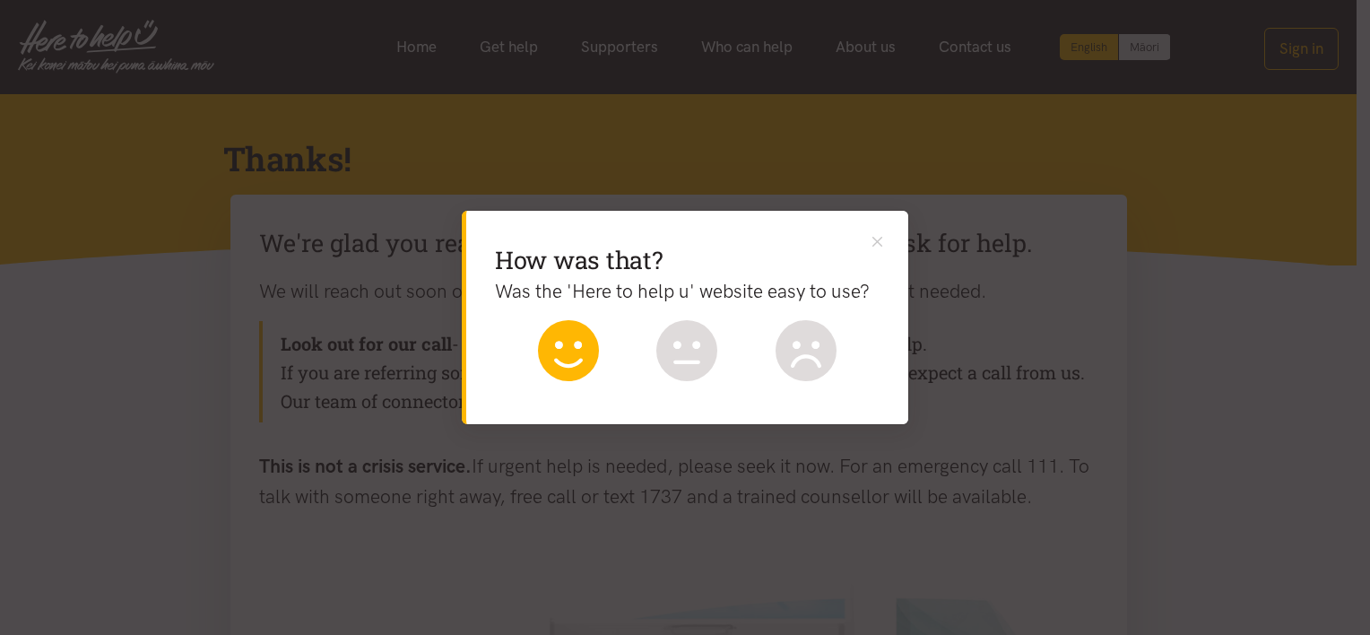
click at [573, 340] on icon at bounding box center [568, 350] width 61 height 61
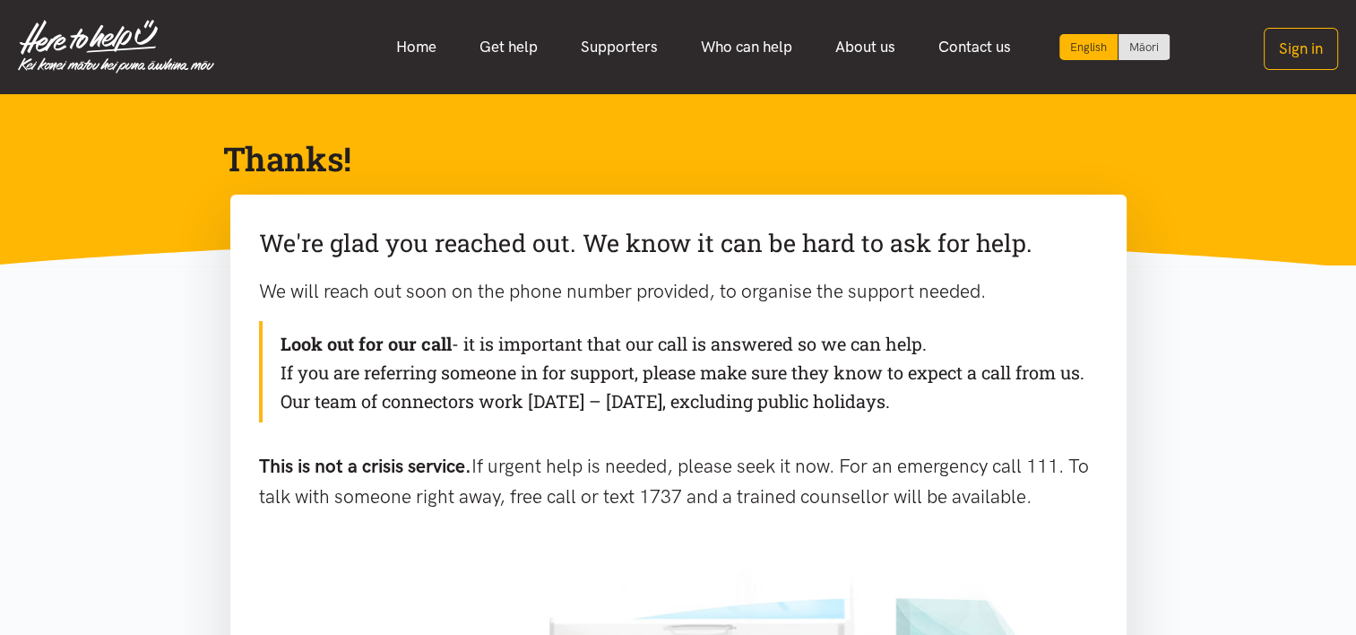
click at [573, 340] on div "Look out for our call - it is important that our call is answered so we can hel…" at bounding box center [678, 371] width 839 height 101
